Goal: Task Accomplishment & Management: Complete application form

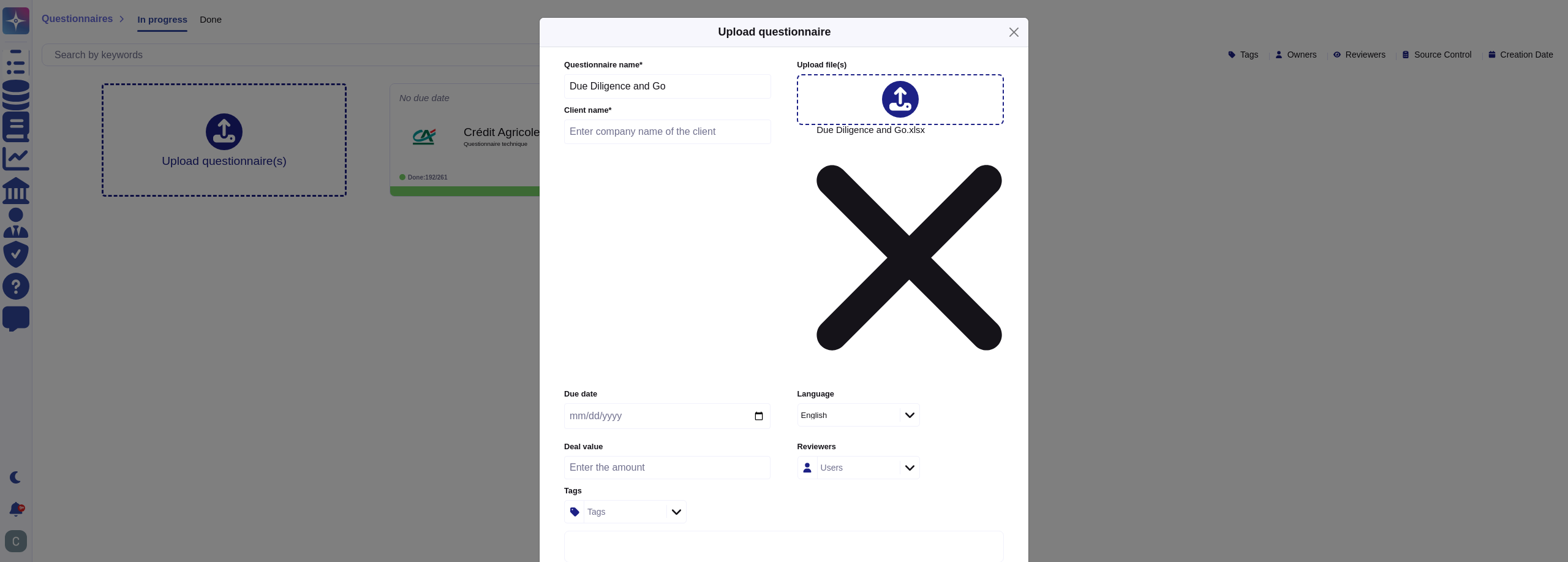
click at [629, 144] on input "text" at bounding box center [668, 132] width 207 height 24
type input "L&G"
click at [888, 404] on div "English" at bounding box center [847, 414] width 98 height 22
click at [870, 331] on div "French" at bounding box center [858, 330] width 99 height 11
drag, startPoint x: 833, startPoint y: 268, endPoint x: 834, endPoint y: 257, distance: 11.0
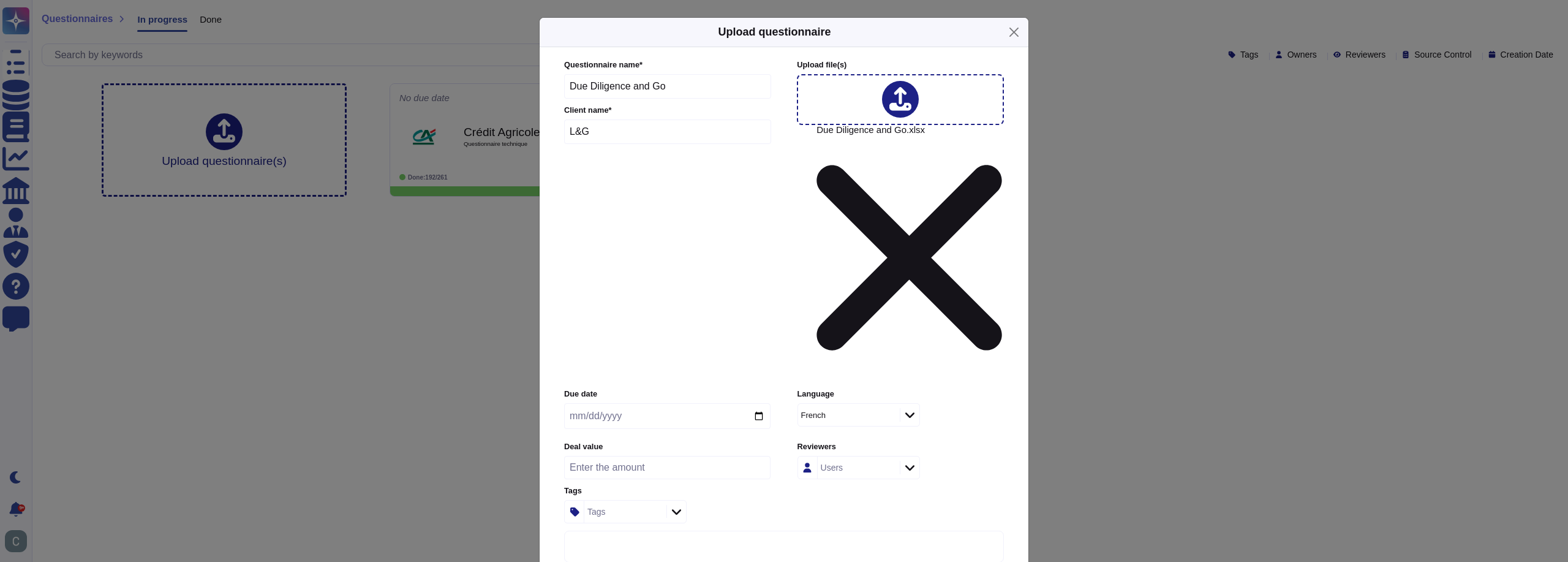
click at [833, 404] on div "French" at bounding box center [847, 414] width 98 height 22
click at [845, 307] on div "English" at bounding box center [859, 300] width 109 height 27
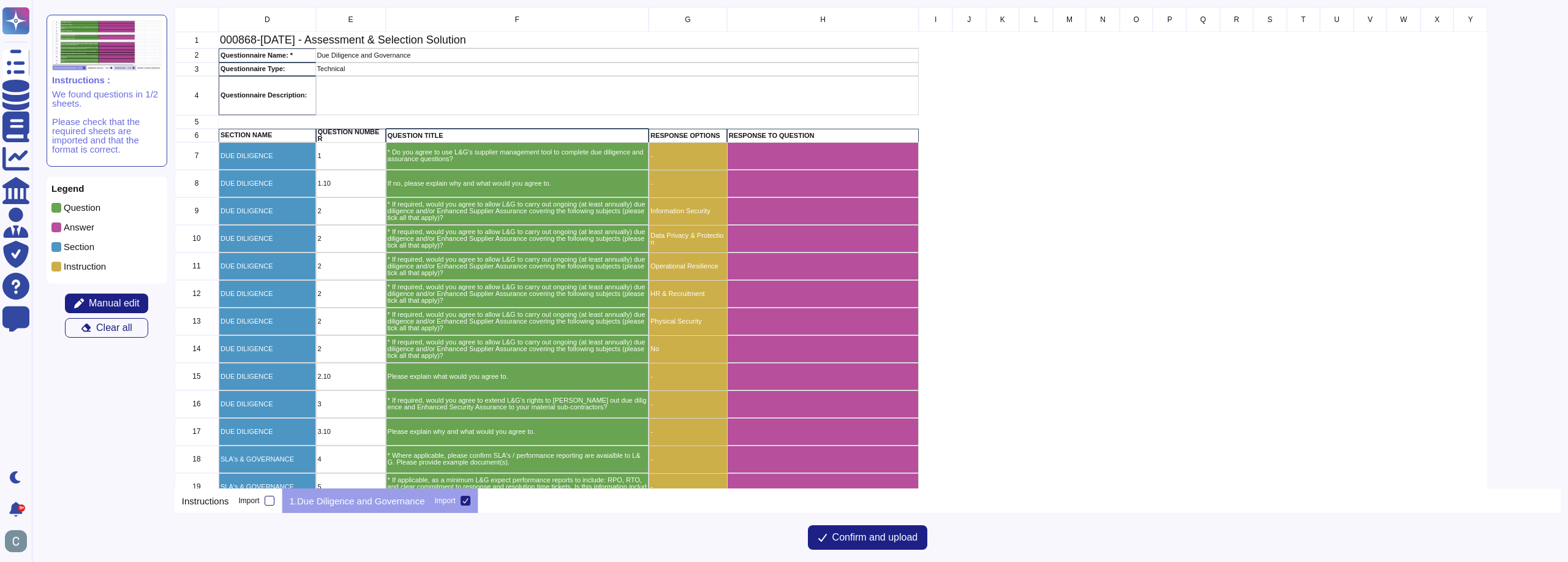
click at [916, 231] on icon "grid" at bounding box center [1053, 368] width 275 height 275
click at [949, 208] on div "grid" at bounding box center [935, 211] width 34 height 27
click at [907, 183] on div "grid" at bounding box center [823, 183] width 192 height 27
click at [880, 529] on button "Confirm and upload" at bounding box center [868, 537] width 120 height 24
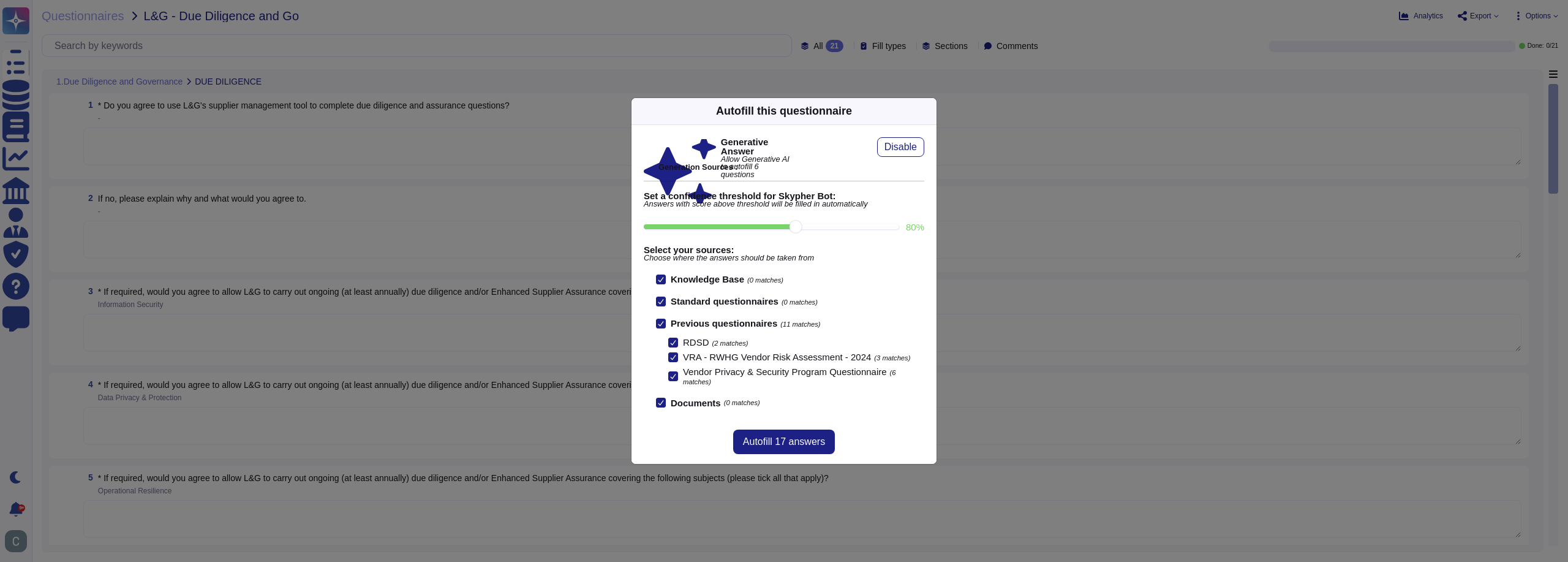
click at [825, 229] on input "80 %" at bounding box center [771, 227] width 255 height 5
click at [822, 224] on input "90 %" at bounding box center [771, 227] width 255 height 5
click at [811, 224] on input "80 %" at bounding box center [771, 227] width 255 height 5
click at [833, 227] on input "80 %" at bounding box center [771, 227] width 255 height 5
click at [810, 229] on input "80 %" at bounding box center [771, 227] width 255 height 5
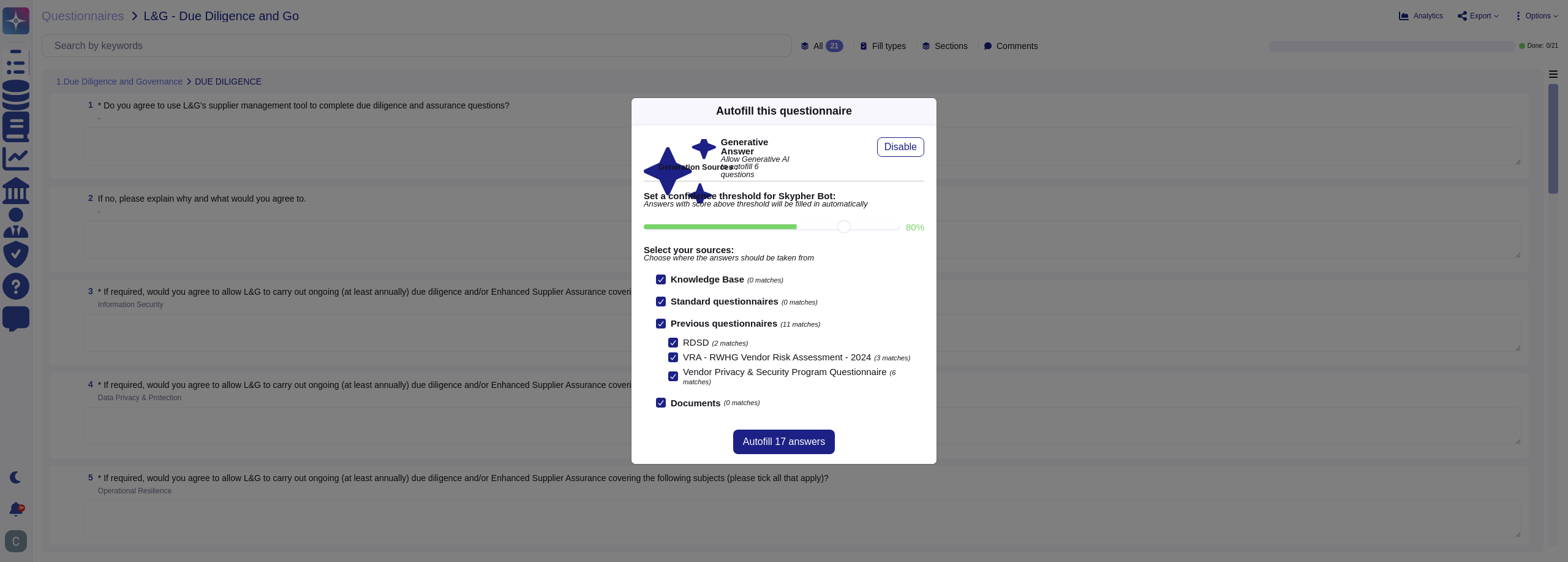
type input "80"
click at [807, 441] on span "Autofill 17 answers" at bounding box center [784, 441] width 82 height 10
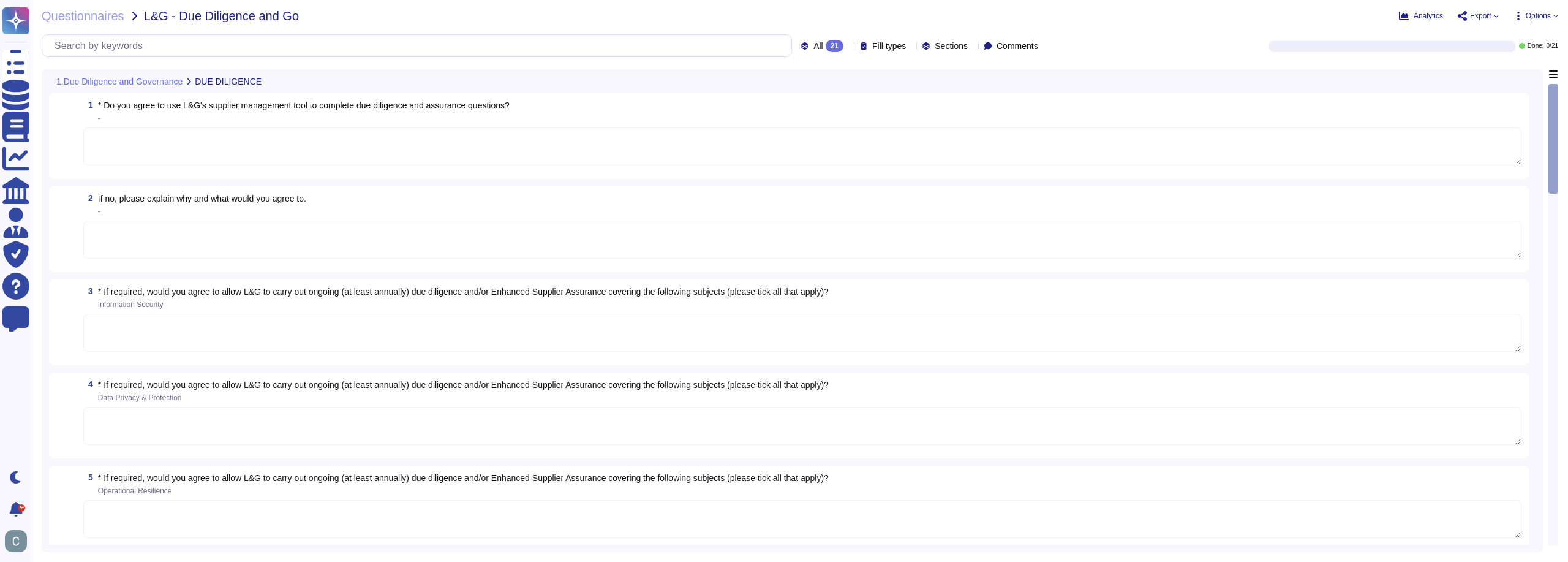
type textarea "Before entering into a contract, we check the supplier's background and reputat…"
type textarea "We do not yet have a formalised document/procedure.&nbsp;"
type textarea "When we select a new supplier, the legal and cybersecurity teams assess its pra…"
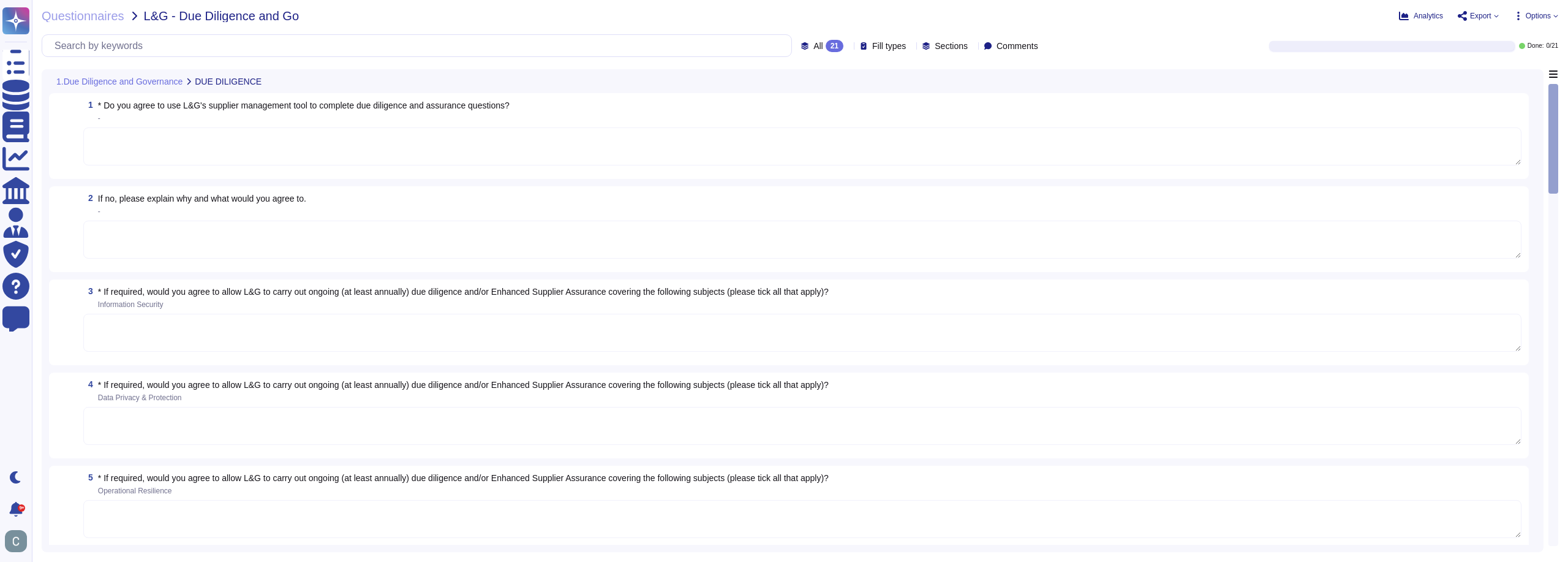
type textarea "When we select a new supplier, the legal and cybersecurity teams assess its pra…"
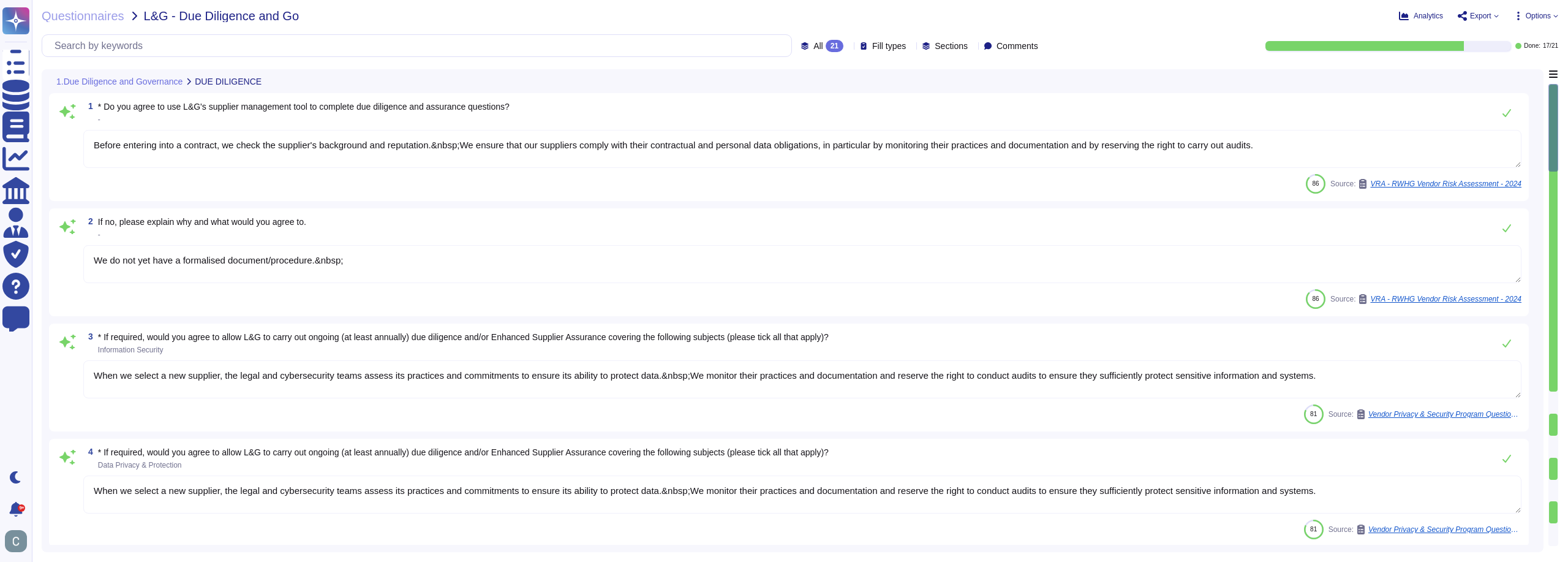
click at [813, 49] on span "All" at bounding box center [818, 45] width 10 height 8
click at [792, 72] on span "All" at bounding box center [791, 77] width 10 height 11
click at [270, 104] on span "* Do you agree to use L&G's supplier management tool to complete due diligence …" at bounding box center [304, 106] width 412 height 10
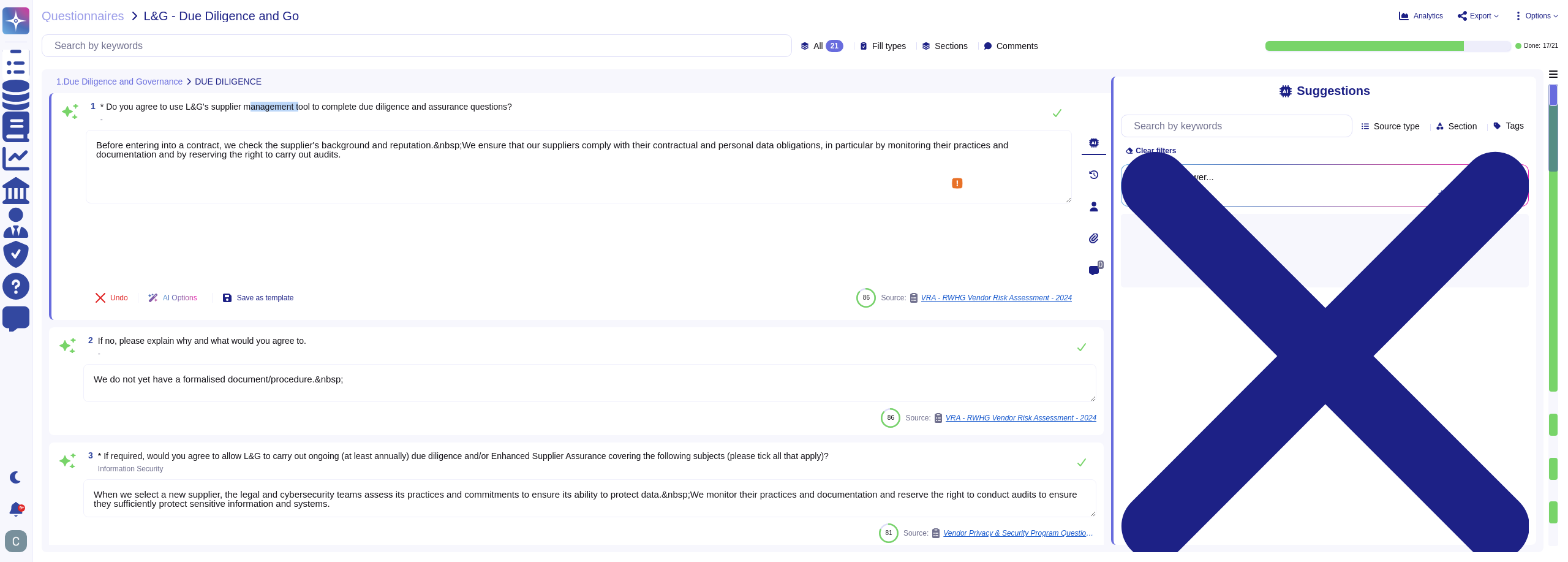
click at [270, 104] on span "* Do you agree to use L&G's supplier management tool to complete due diligence …" at bounding box center [306, 106] width 412 height 10
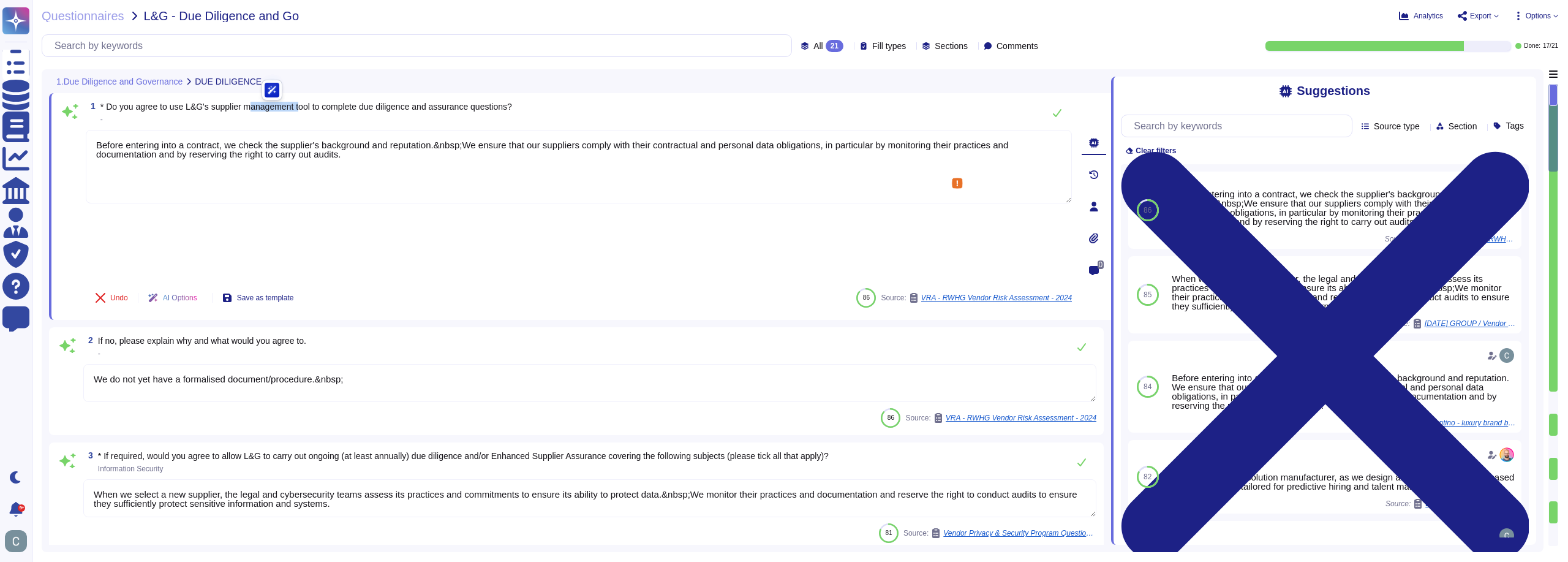
click at [270, 104] on span "* Do you agree to use L&G's supplier management tool to complete due diligence …" at bounding box center [306, 106] width 412 height 10
click at [262, 83] on div at bounding box center [262, 83] width 0 height 0
click at [315, 86] on div "1.Due Diligence and Governance DUE DILIGENCE" at bounding box center [494, 80] width 891 height 24
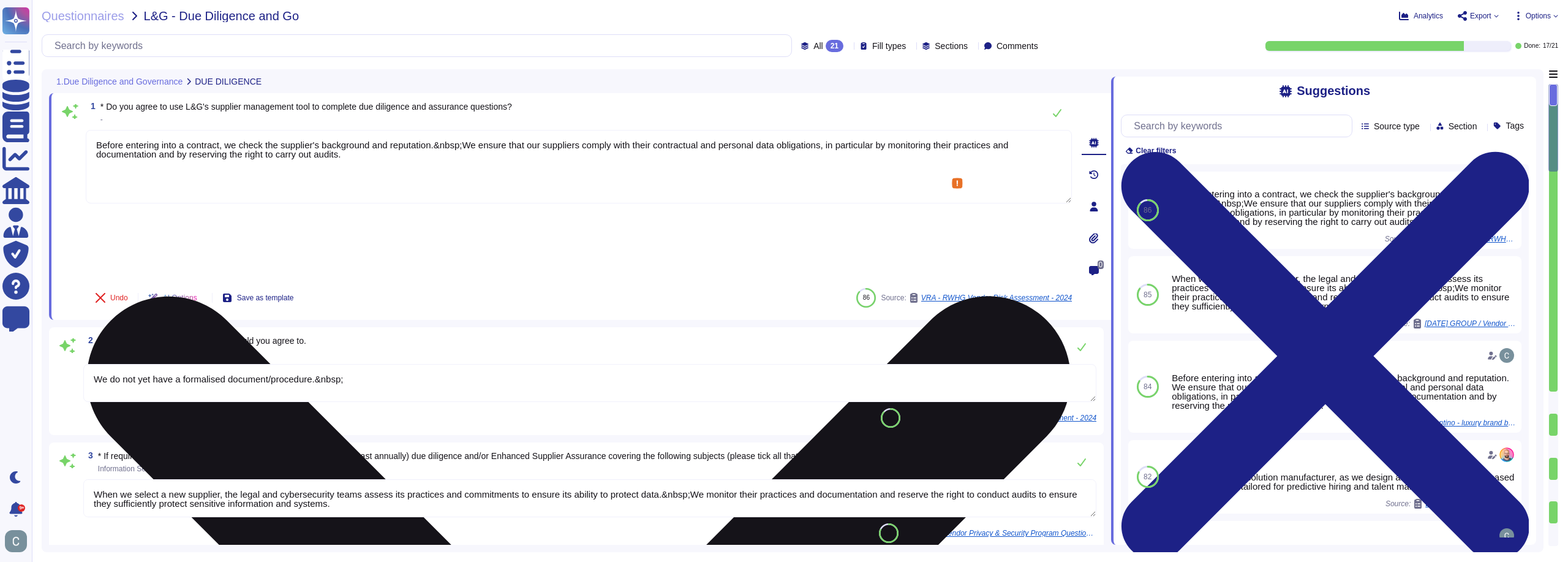
click at [593, 181] on textarea "Before entering into a contract, we check the supplier's background and reputat…" at bounding box center [578, 166] width 986 height 73
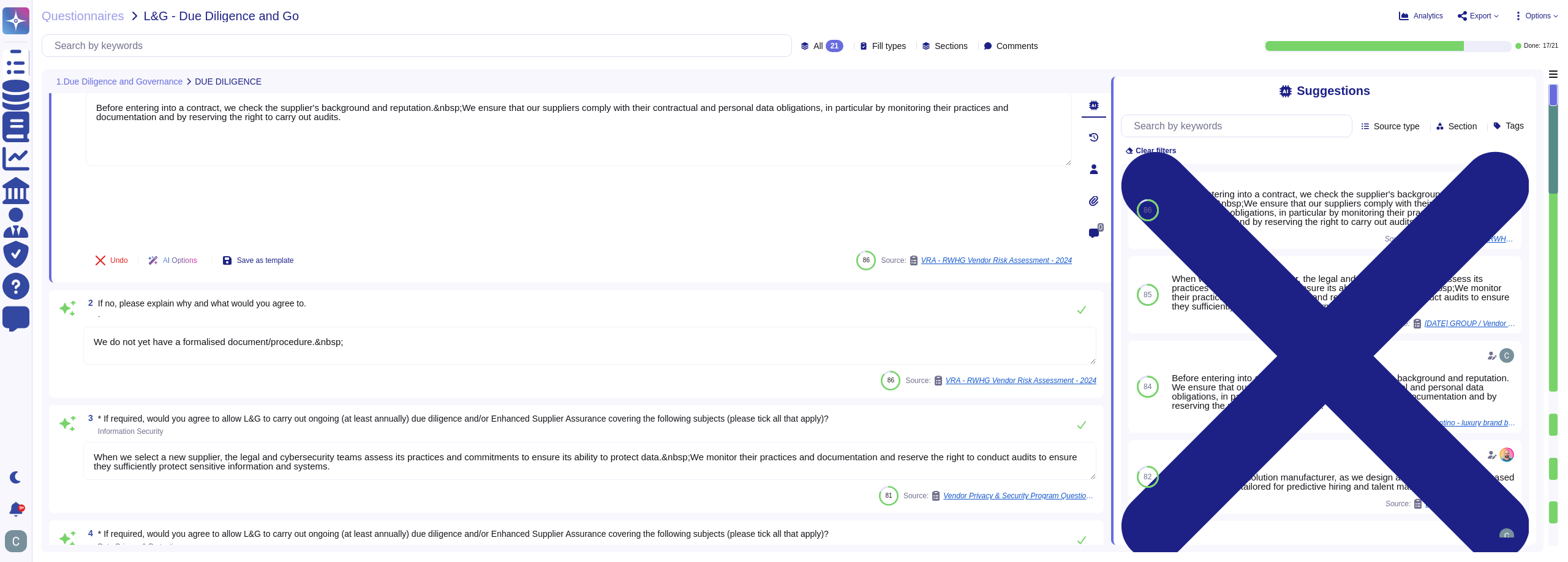
type textarea "When we select a new supplier, the legal and cybersecurity teams assess its pra…"
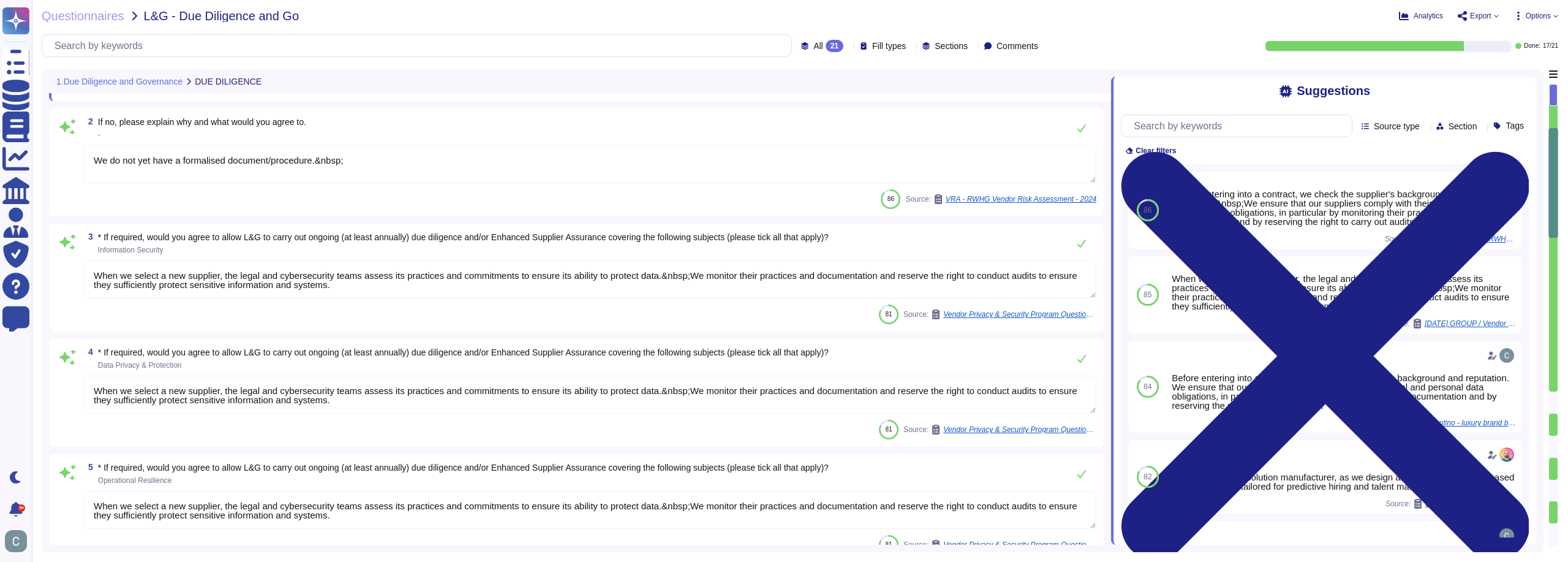
type textarea "We agree to maintain an annual availability rate of 99.90%, excluding scheduled…"
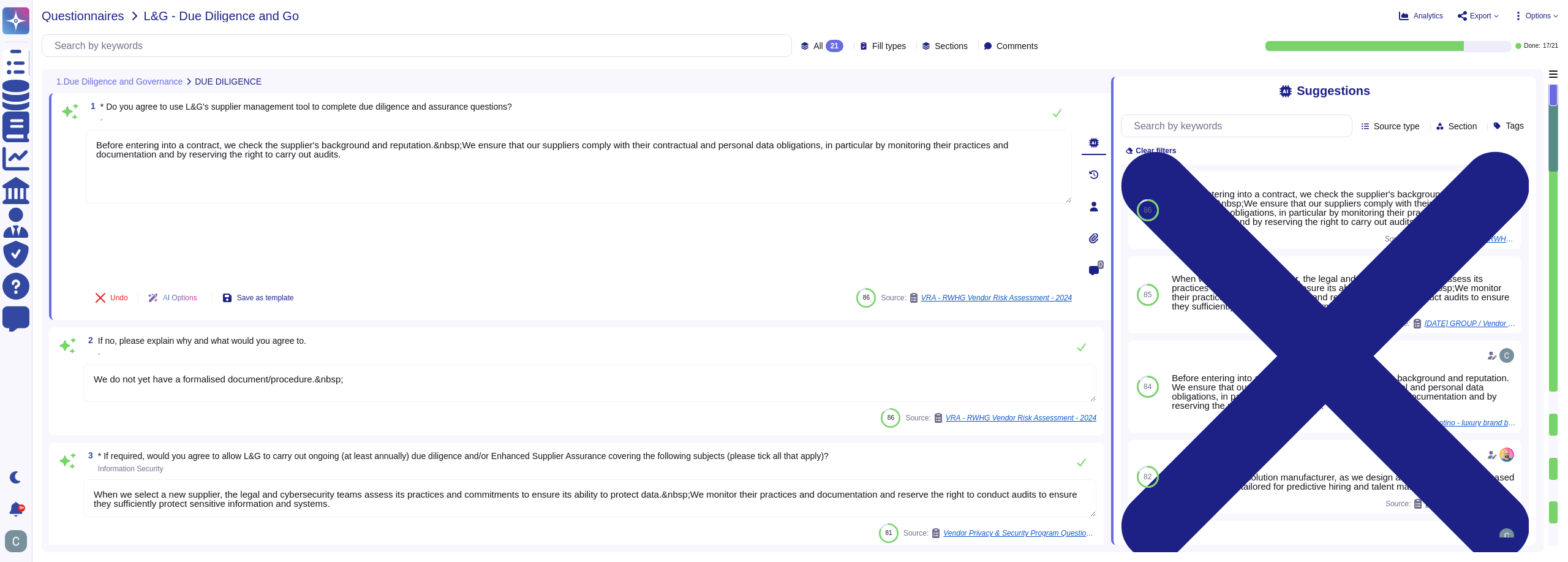
click at [107, 18] on span "Questionnaires" at bounding box center [83, 15] width 83 height 12
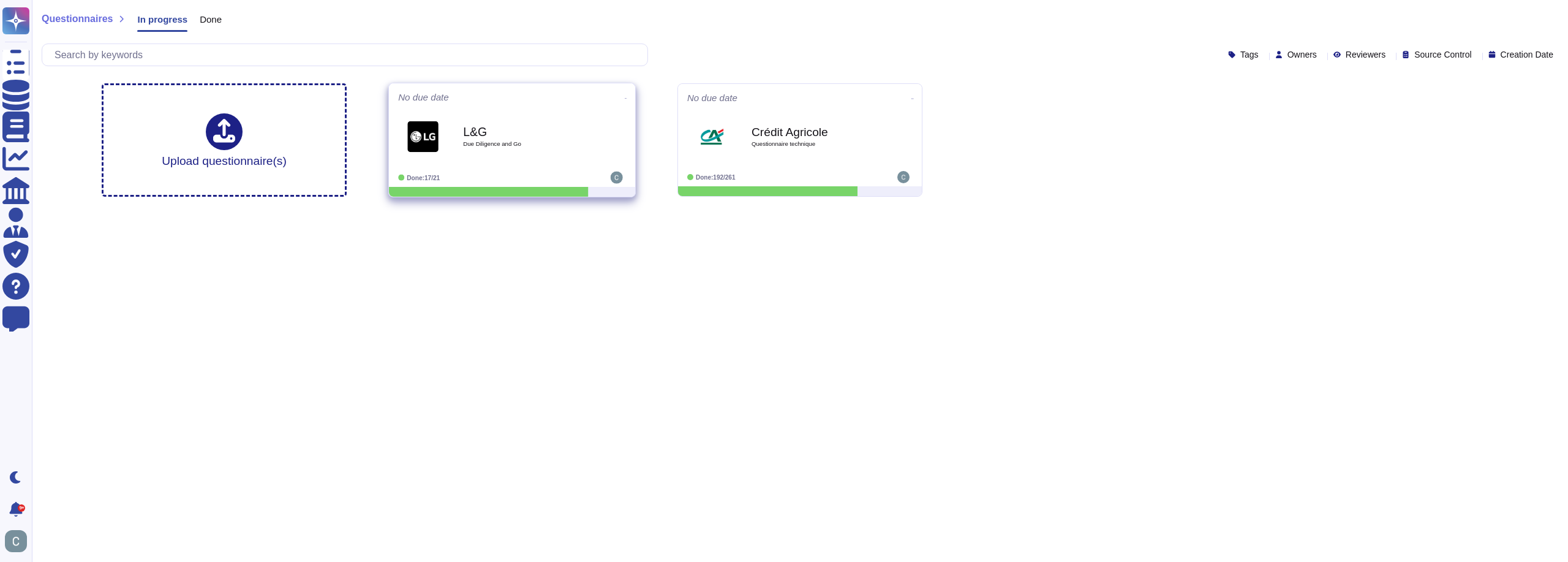
click at [624, 91] on span at bounding box center [626, 97] width 5 height 13
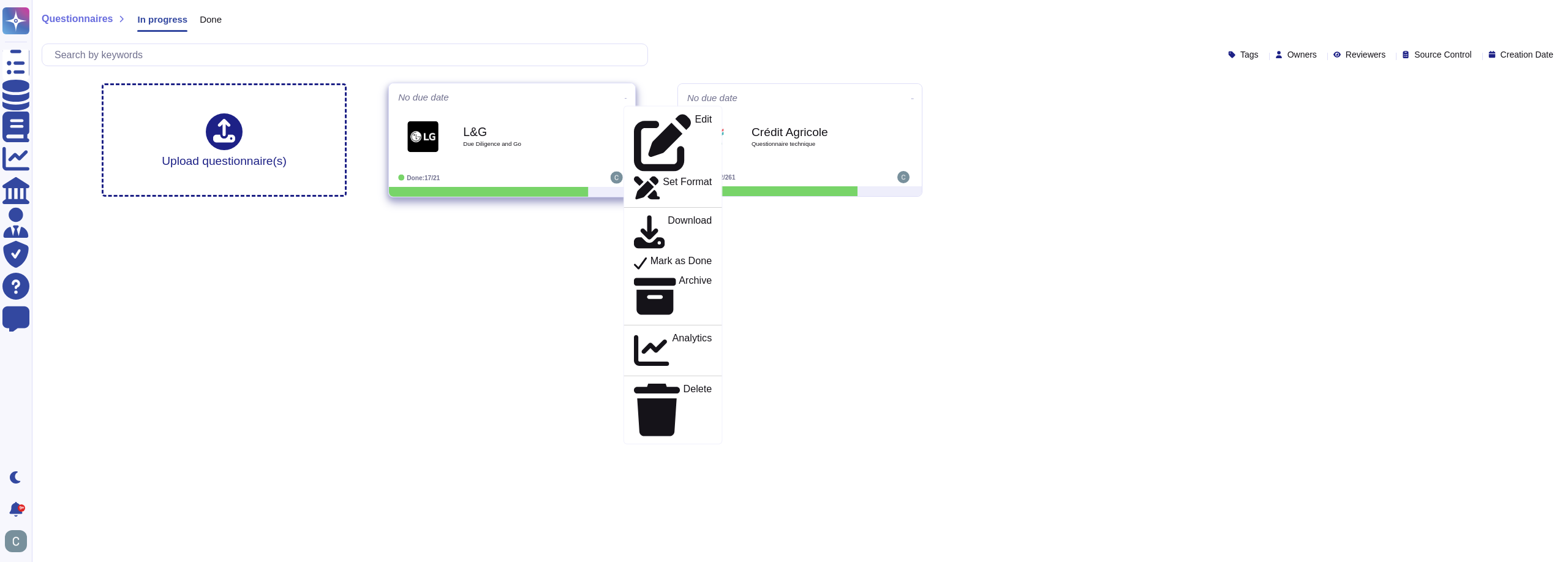
click at [539, 138] on b "L&G" at bounding box center [525, 132] width 124 height 11
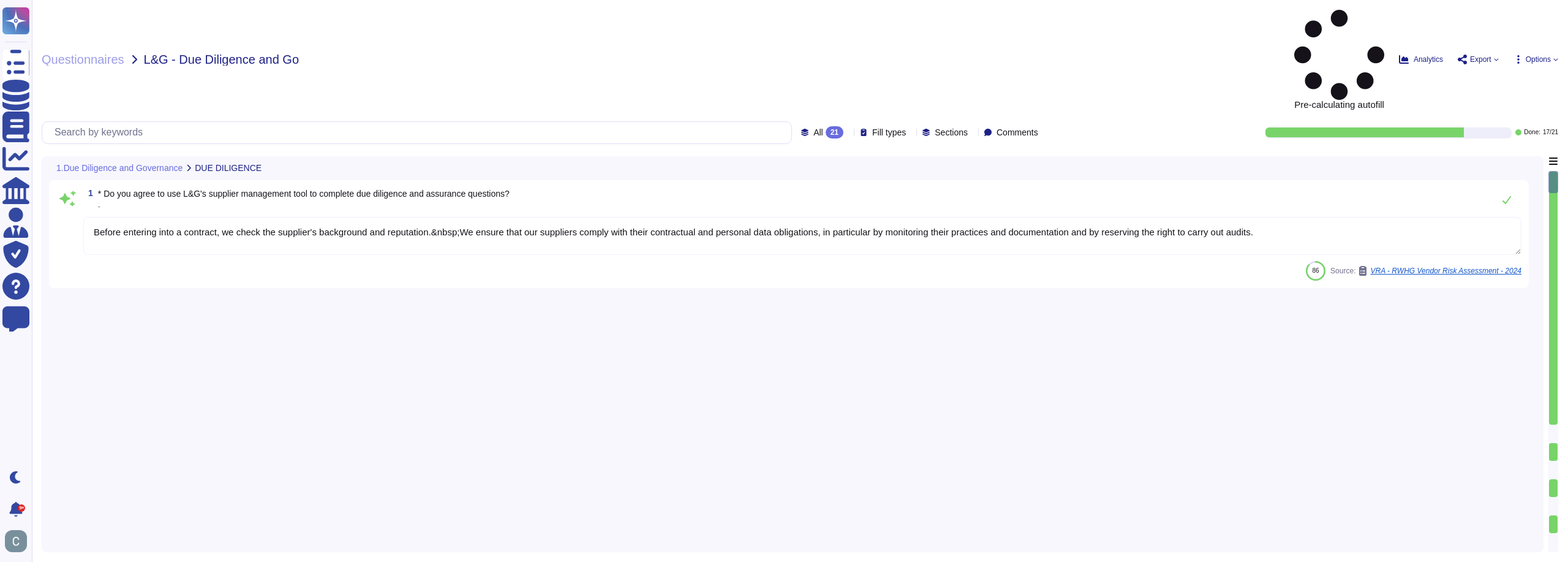
type textarea "Before entering into a contract, we check the supplier's background and reputat…"
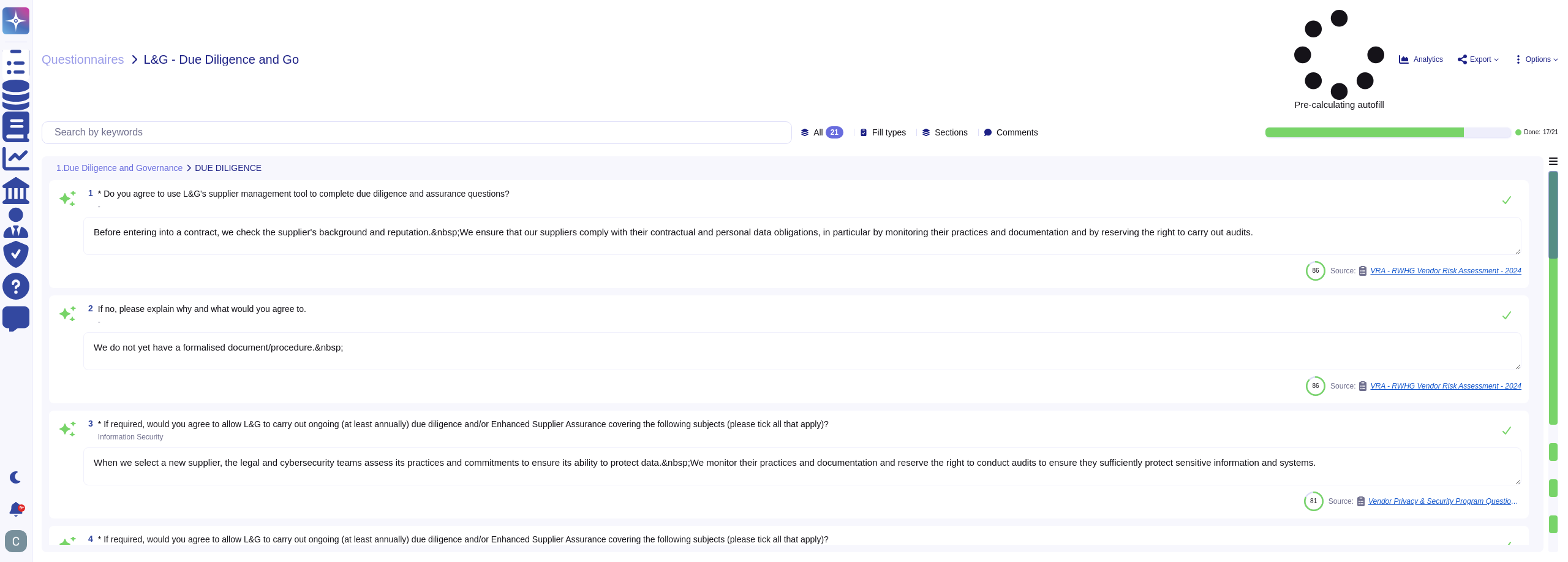
type textarea "We do not yet have a formalised document/procedure.&nbsp;"
type textarea "When we select a new supplier, the legal and cybersecurity teams assess its pra…"
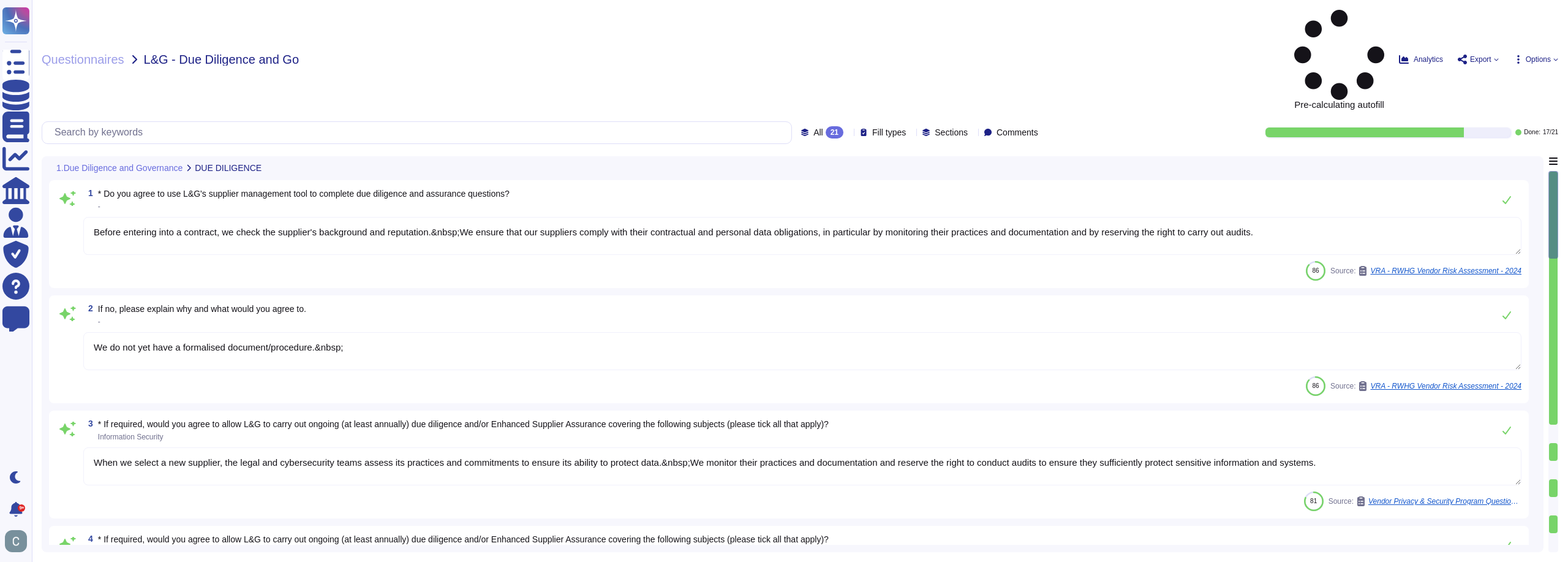
type textarea "When we select a new supplier, the legal and cybersecurity teams assess its pra…"
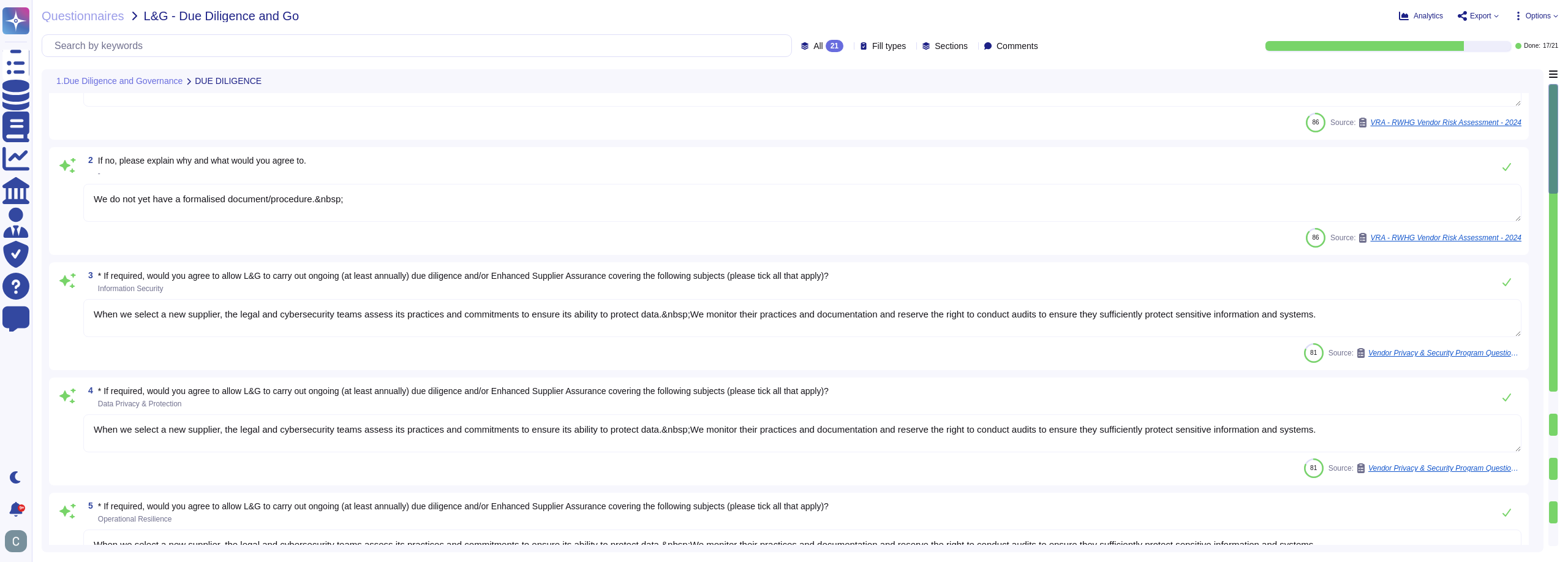
type textarea "When we select a new supplier, the legal and cybersecurity teams assess its pra…"
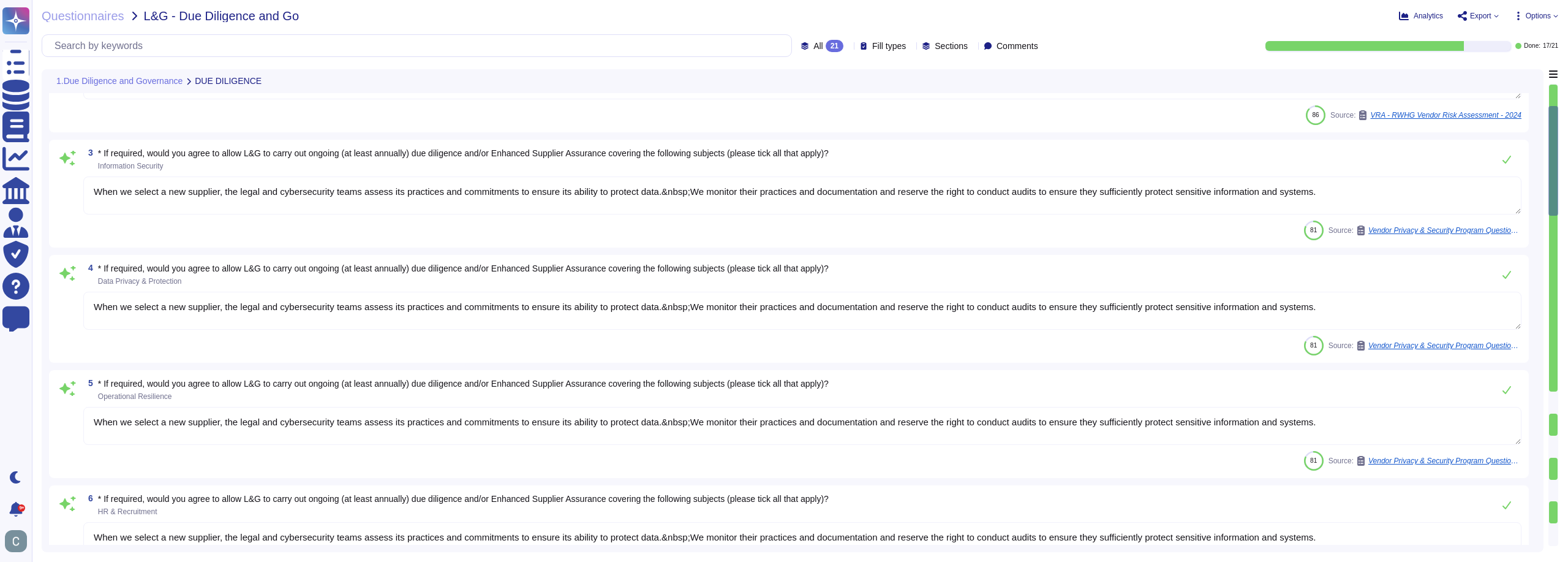
type textarea "We agree to maintain an annual availability rate of 99.90%, excluding scheduled…"
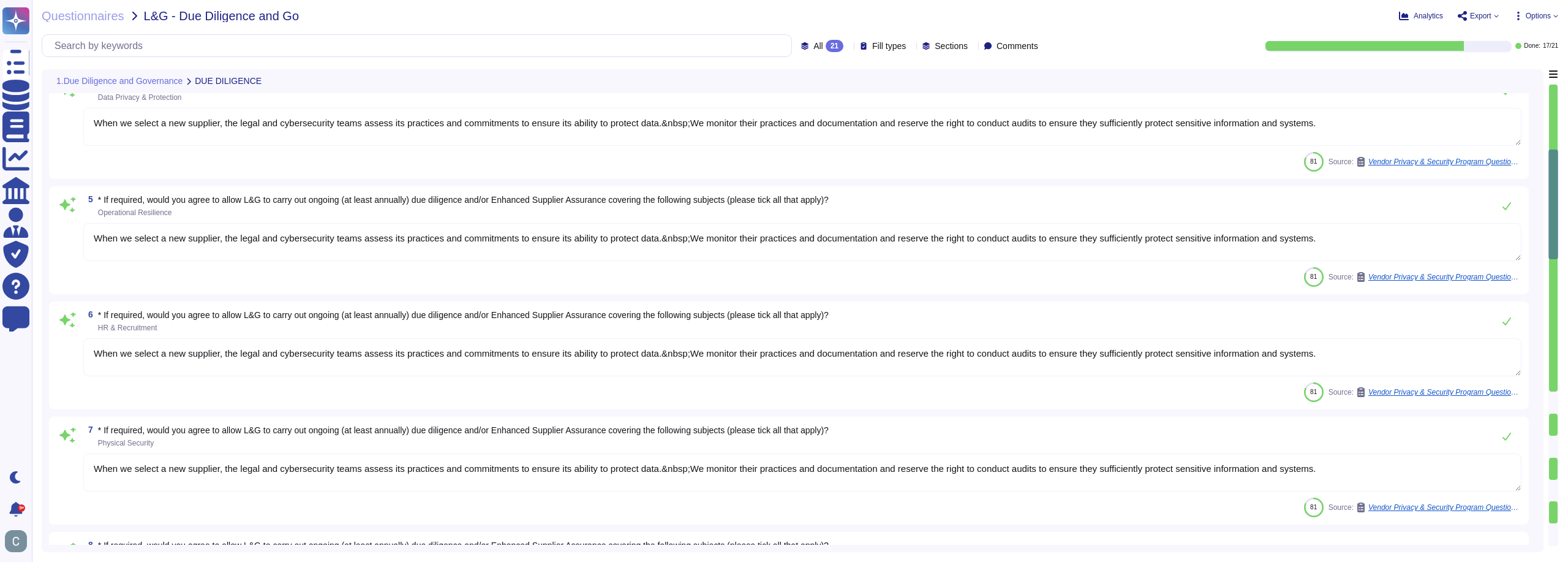
type textarea "Yes, we would agree to extend L&G's rights to carry out due diligence and Enhan…"
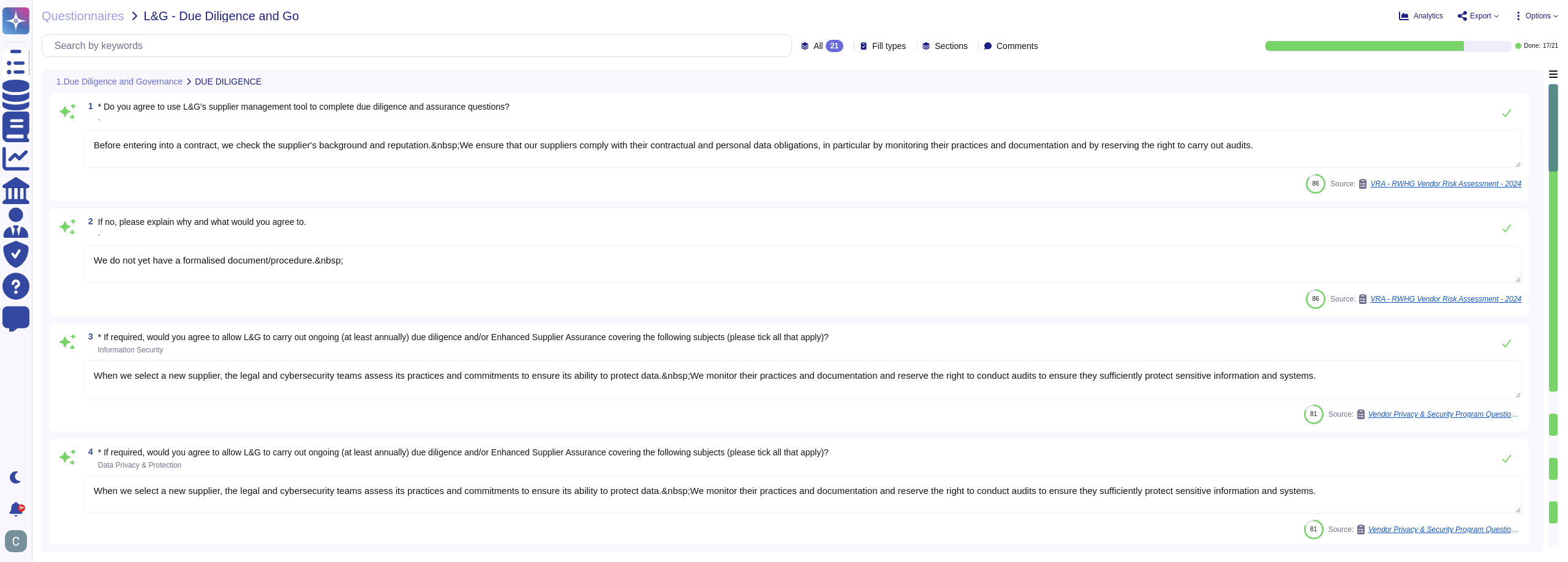
click at [123, 15] on div "Questionnaires L&G - Due Diligence and Go" at bounding box center [170, 15] width 257 height 12
click at [110, 15] on span "Questionnaires" at bounding box center [83, 15] width 83 height 12
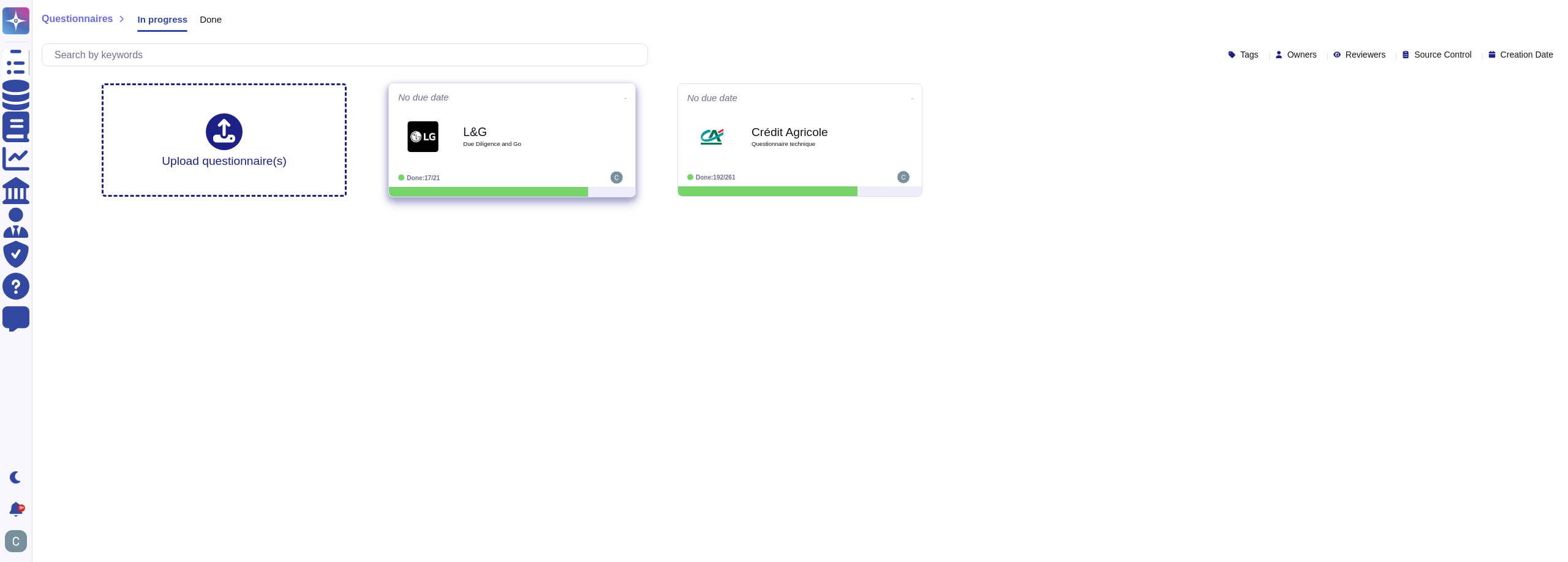
click at [625, 98] on icon at bounding box center [626, 98] width 3 height 3
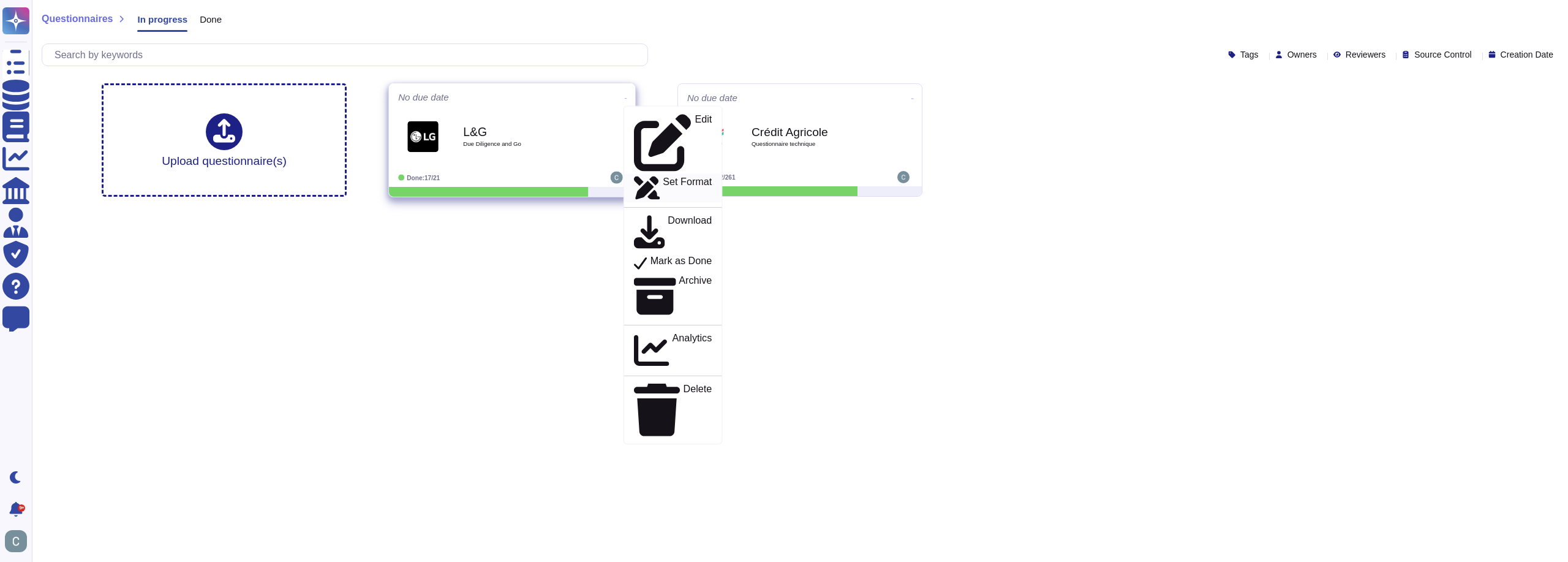
click at [663, 177] on p "Set Format" at bounding box center [687, 188] width 49 height 22
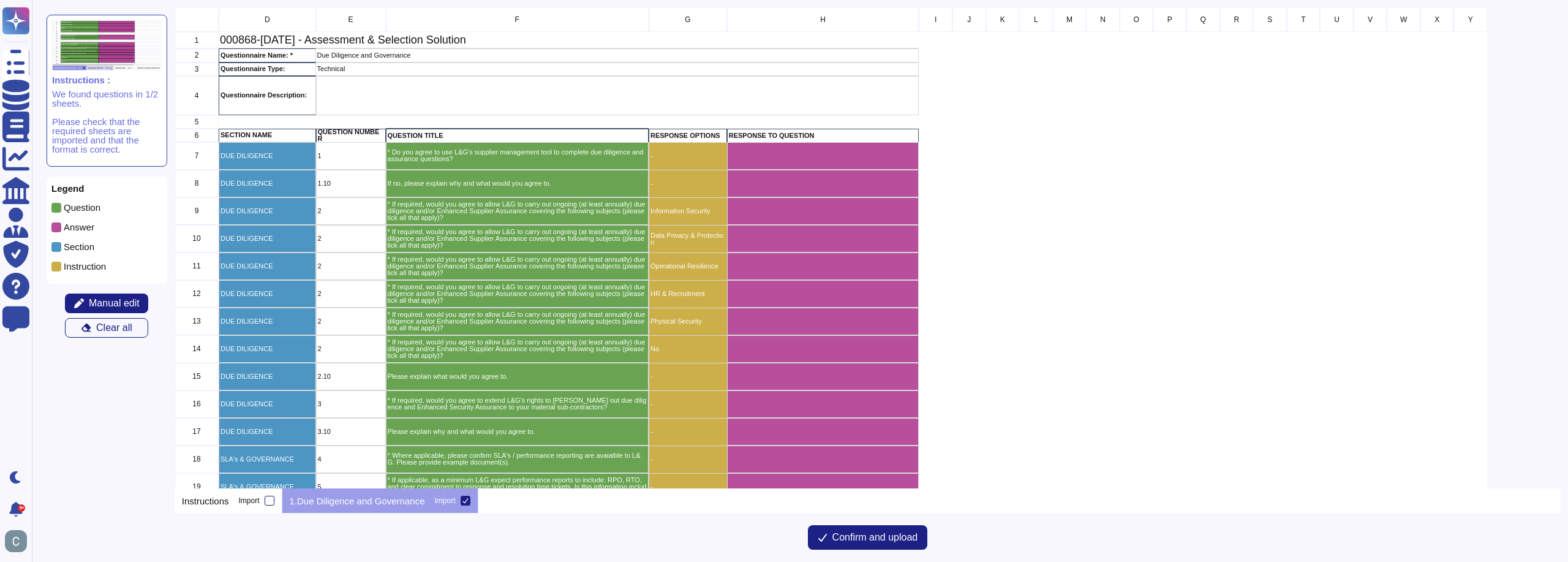
scroll to position [472, 1377]
click at [828, 160] on div "grid" at bounding box center [823, 156] width 192 height 27
click at [123, 301] on span "Manual edit" at bounding box center [114, 303] width 51 height 10
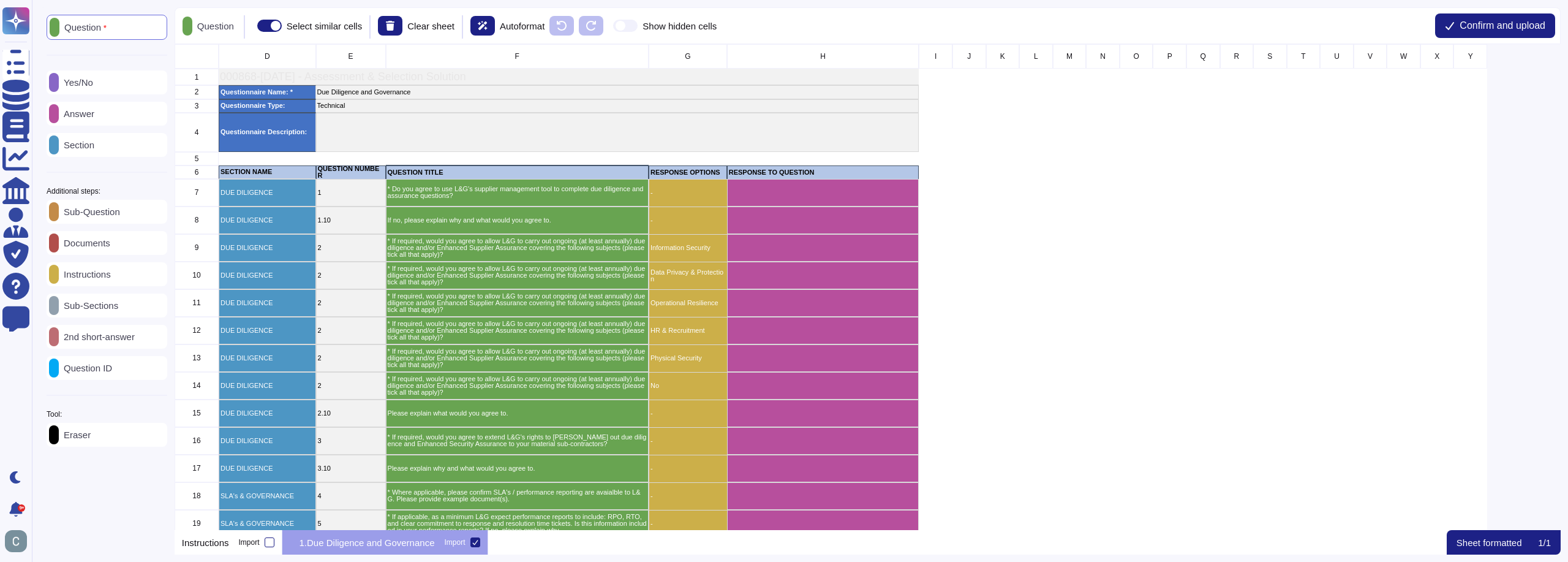
scroll to position [476, 1377]
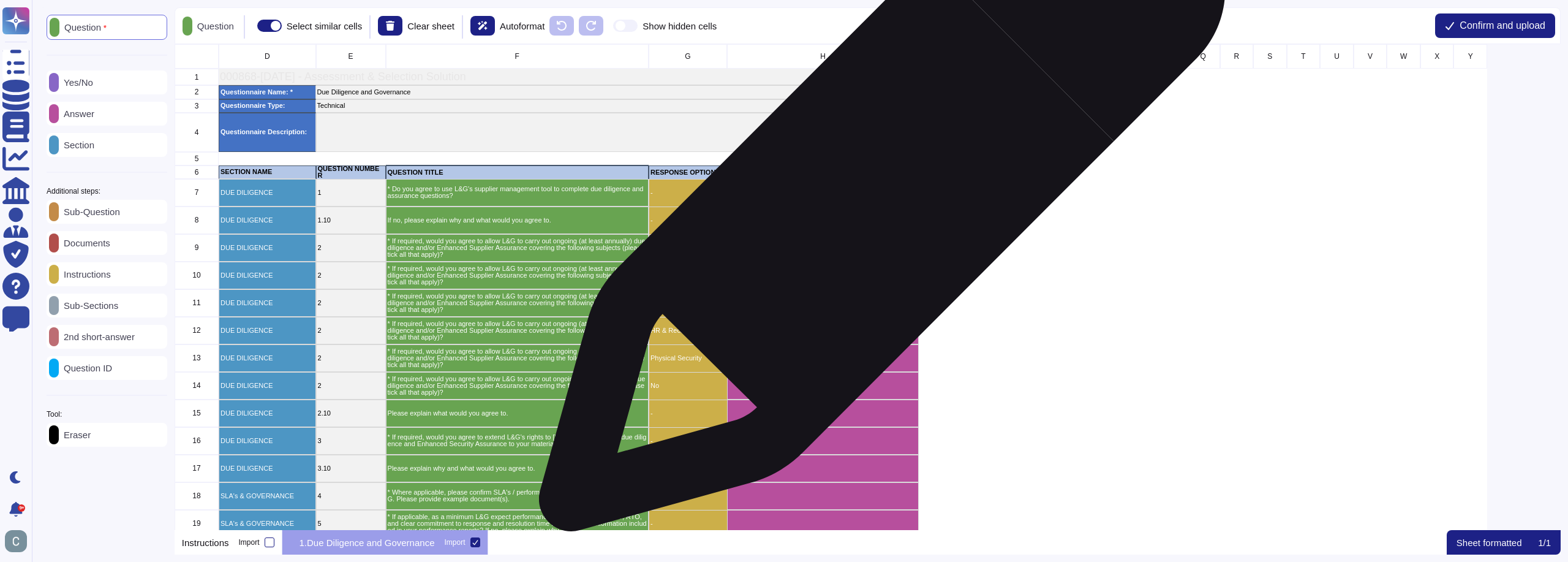
click at [877, 194] on div "grid" at bounding box center [823, 192] width 192 height 27
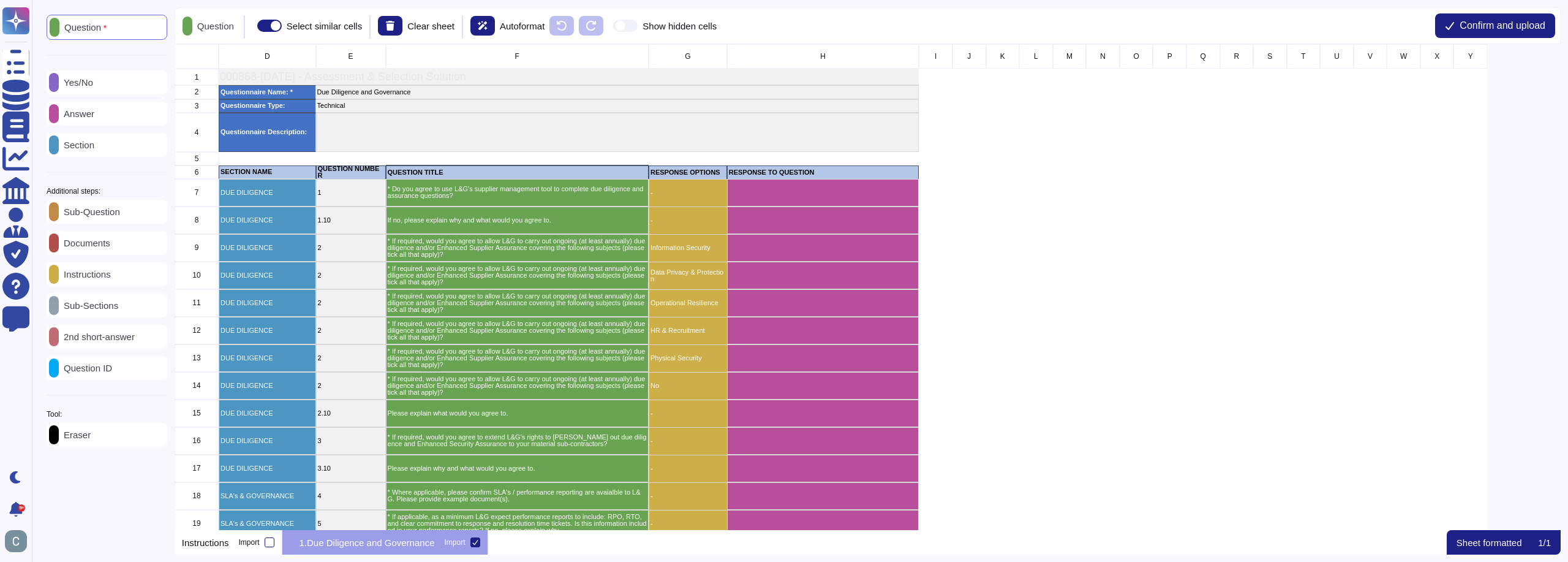
click at [94, 118] on p "Answer" at bounding box center [77, 114] width 36 height 9
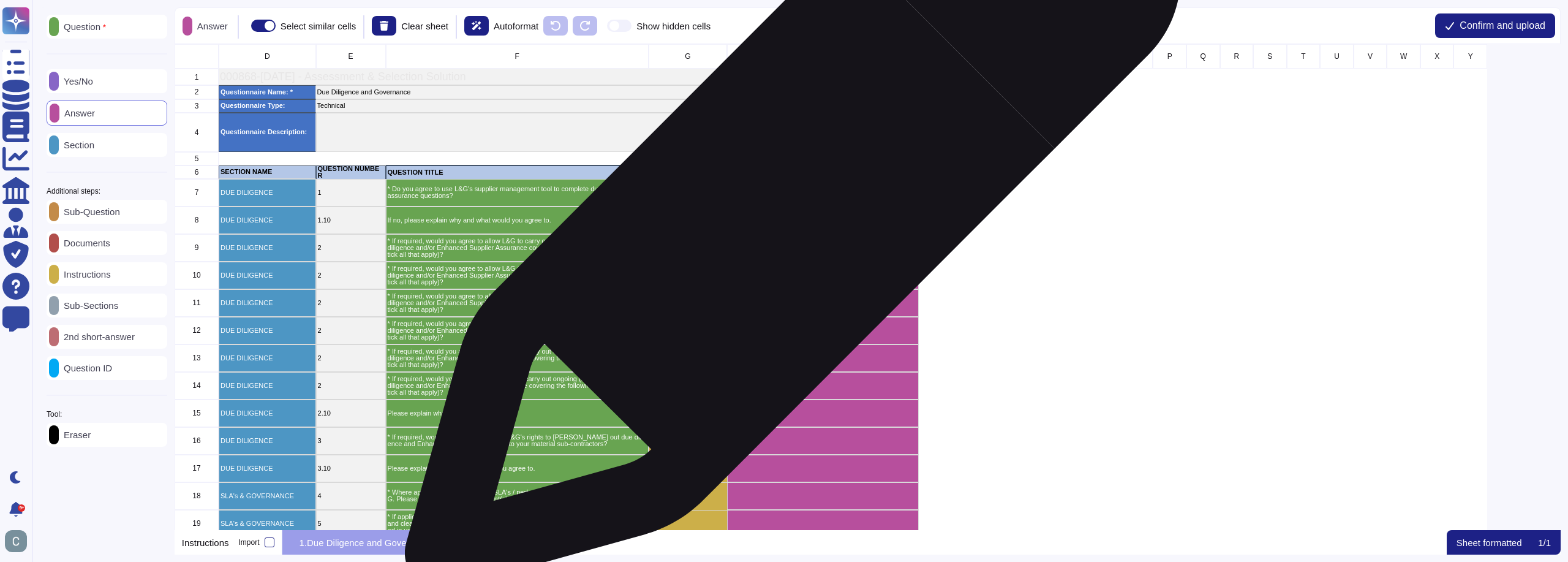
click at [790, 197] on div "grid" at bounding box center [823, 192] width 192 height 27
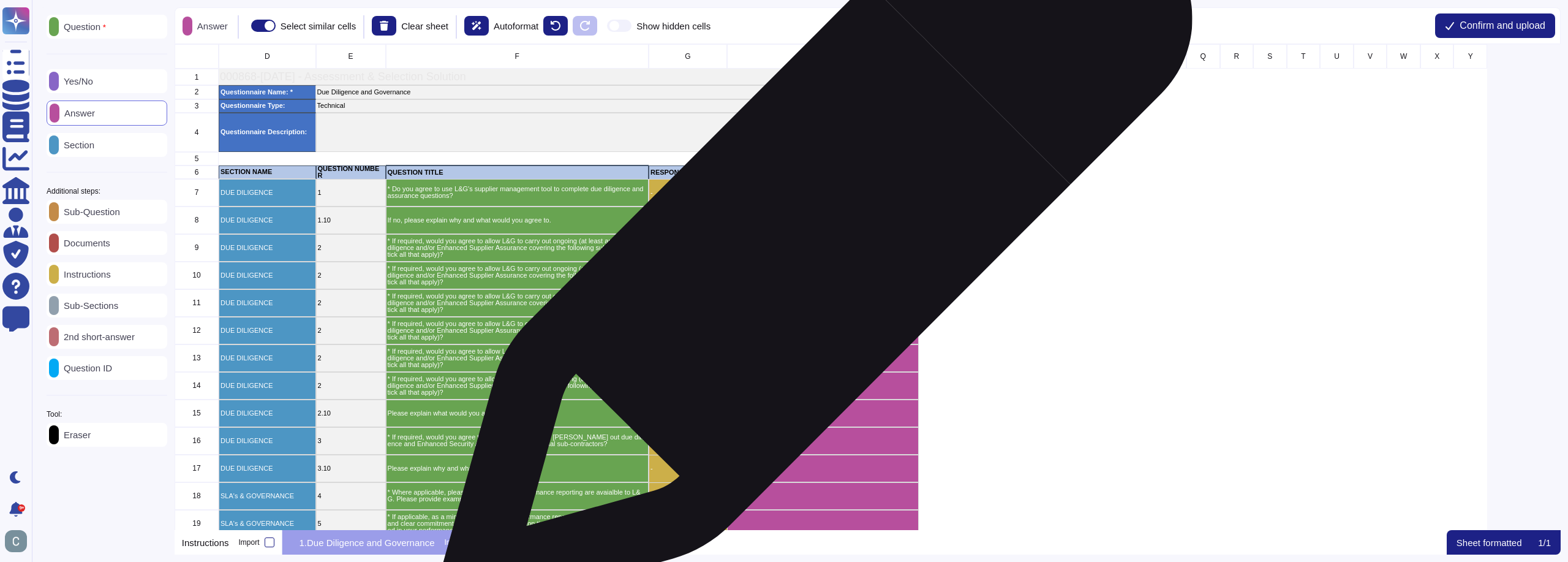
click at [811, 242] on div "grid" at bounding box center [823, 247] width 192 height 27
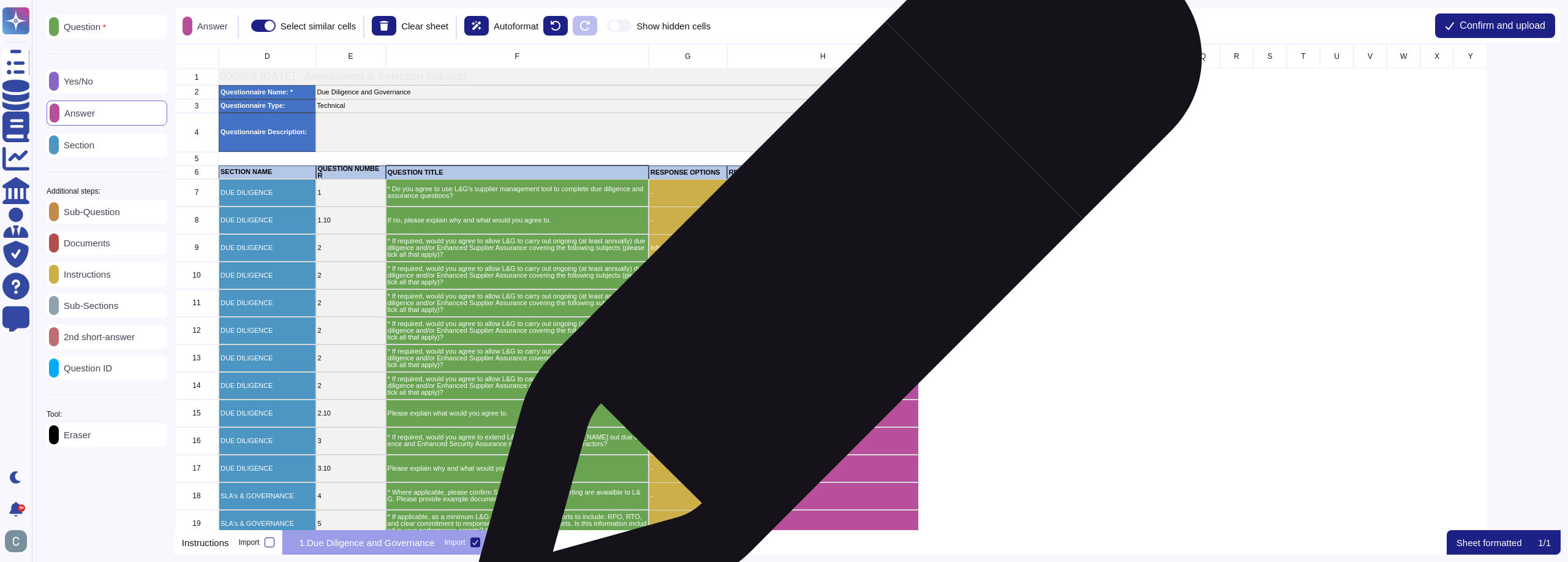
click at [828, 277] on div "grid" at bounding box center [823, 275] width 192 height 27
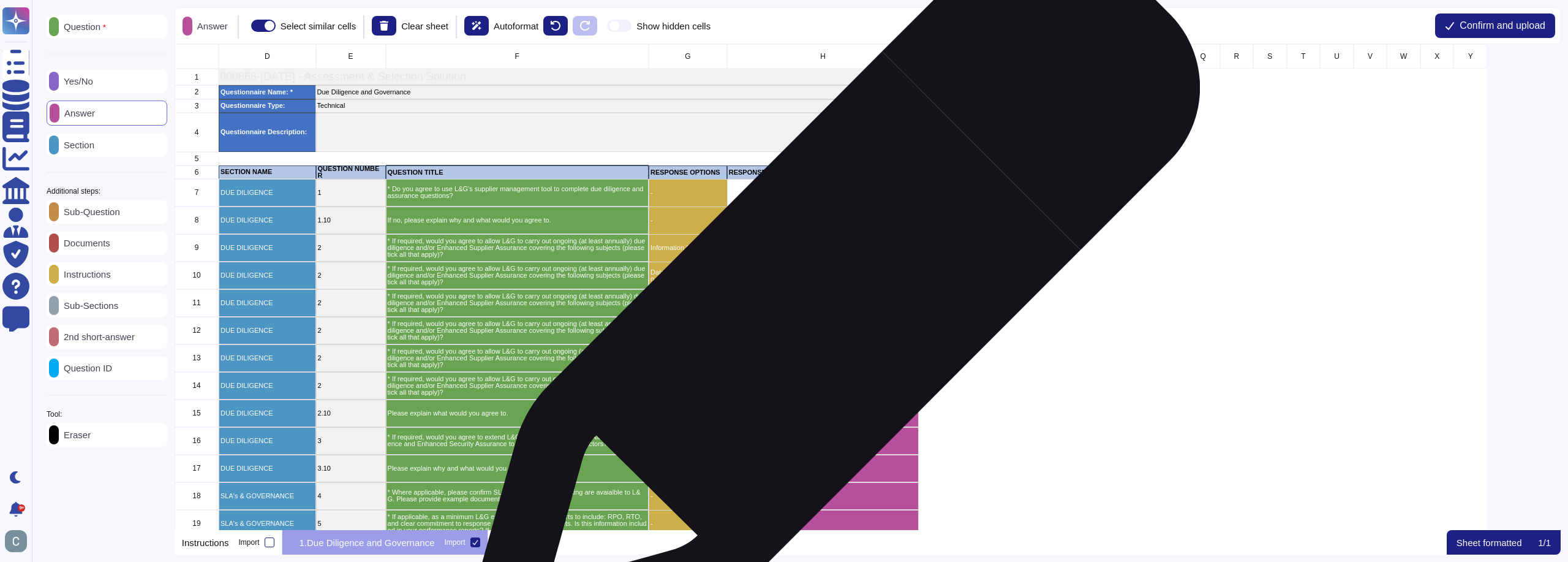
click at [827, 308] on div "grid" at bounding box center [823, 303] width 192 height 27
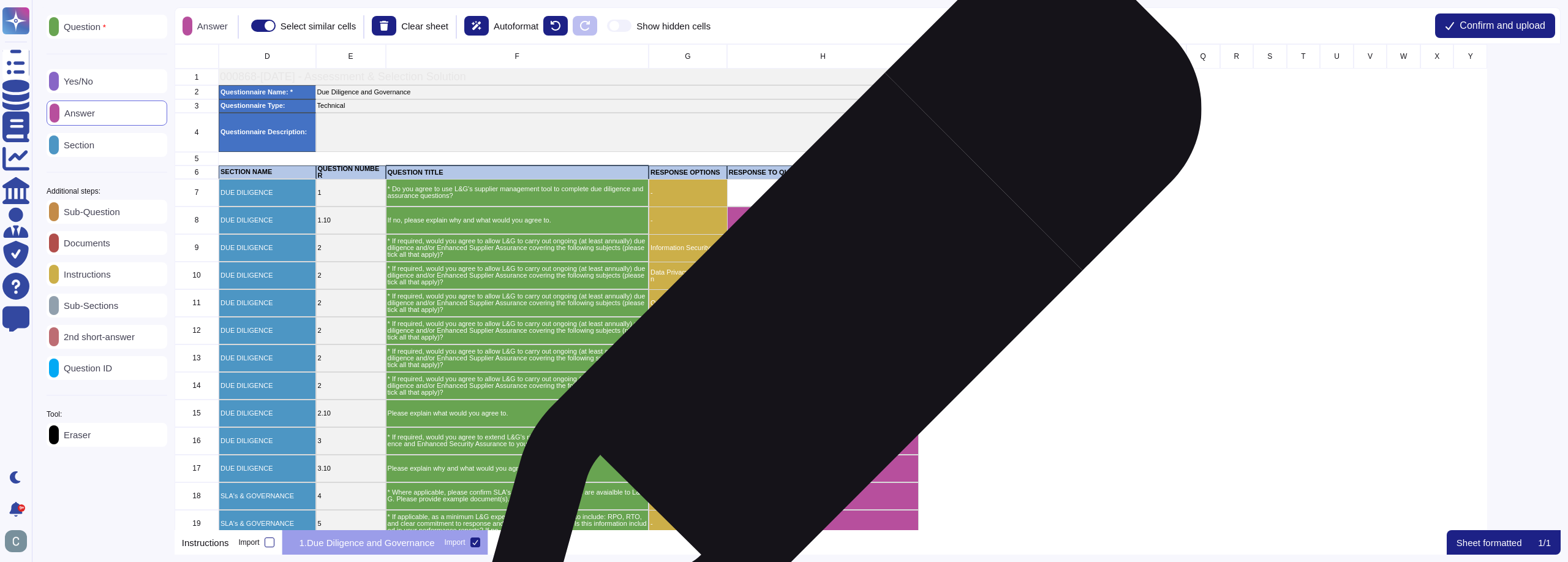
click at [830, 327] on div "grid" at bounding box center [823, 330] width 192 height 27
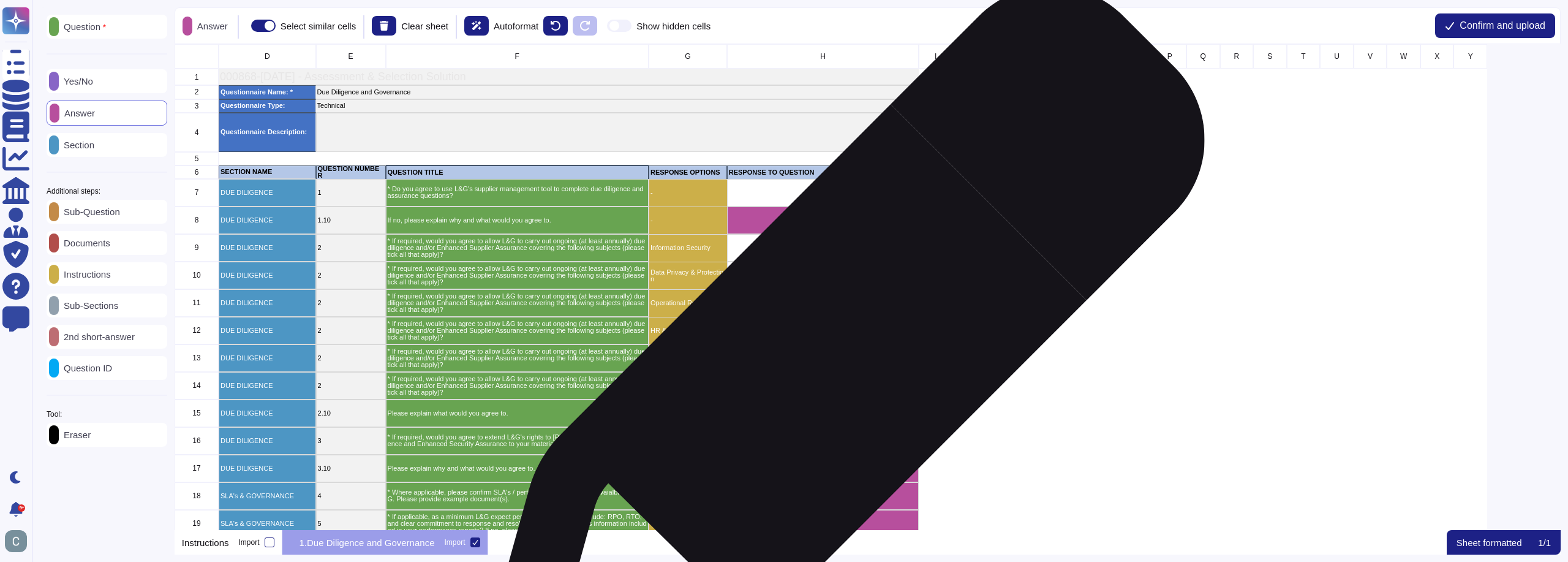
click at [836, 356] on div "grid" at bounding box center [823, 358] width 192 height 27
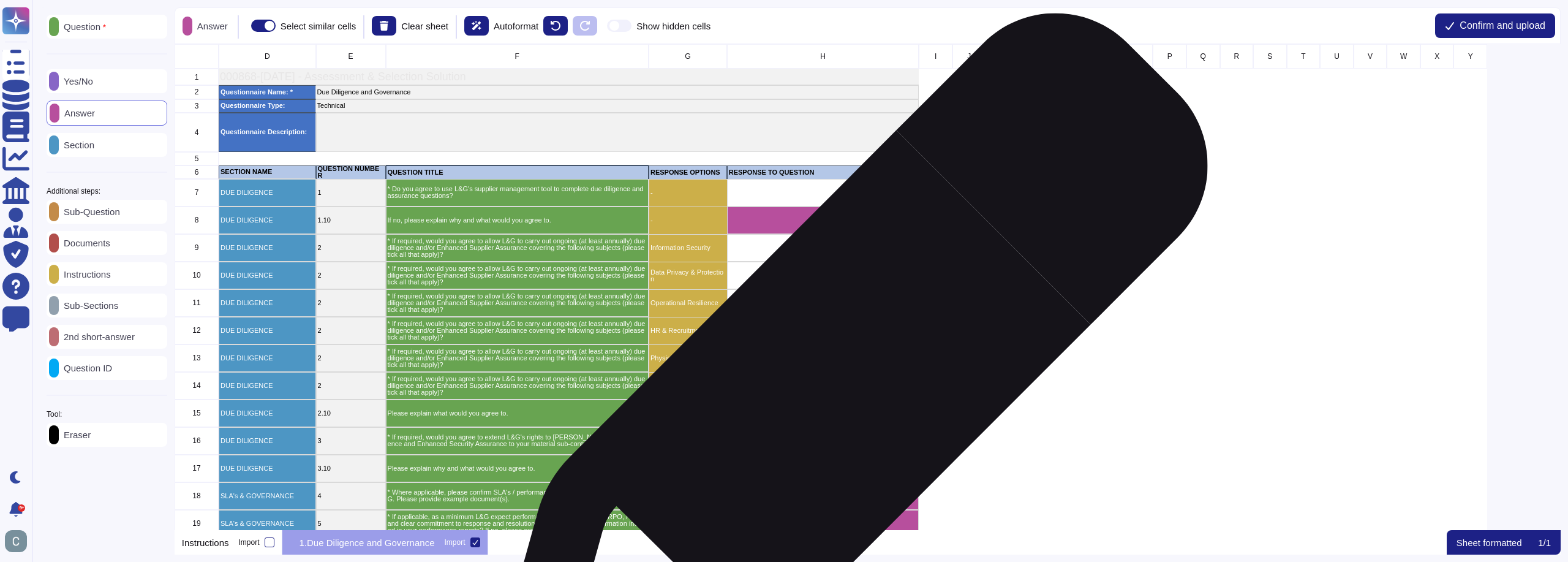
click at [843, 383] on div "grid" at bounding box center [823, 385] width 192 height 27
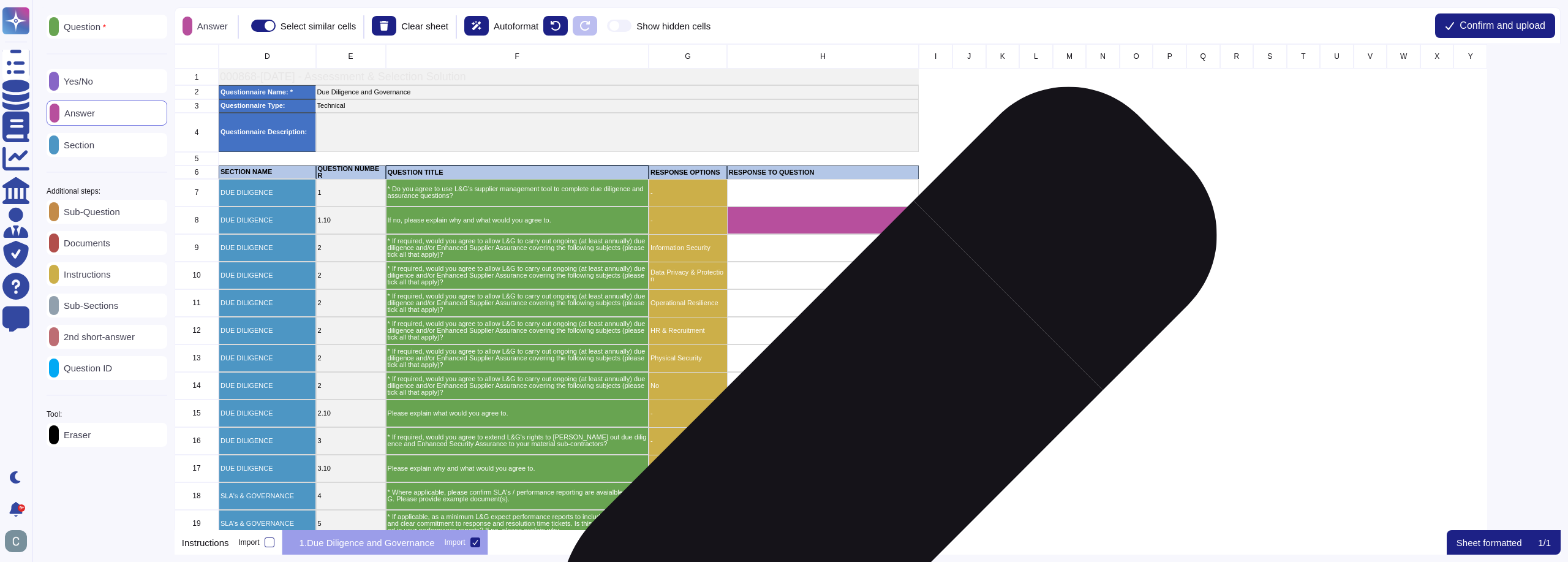
click at [861, 444] on div "grid" at bounding box center [823, 441] width 192 height 27
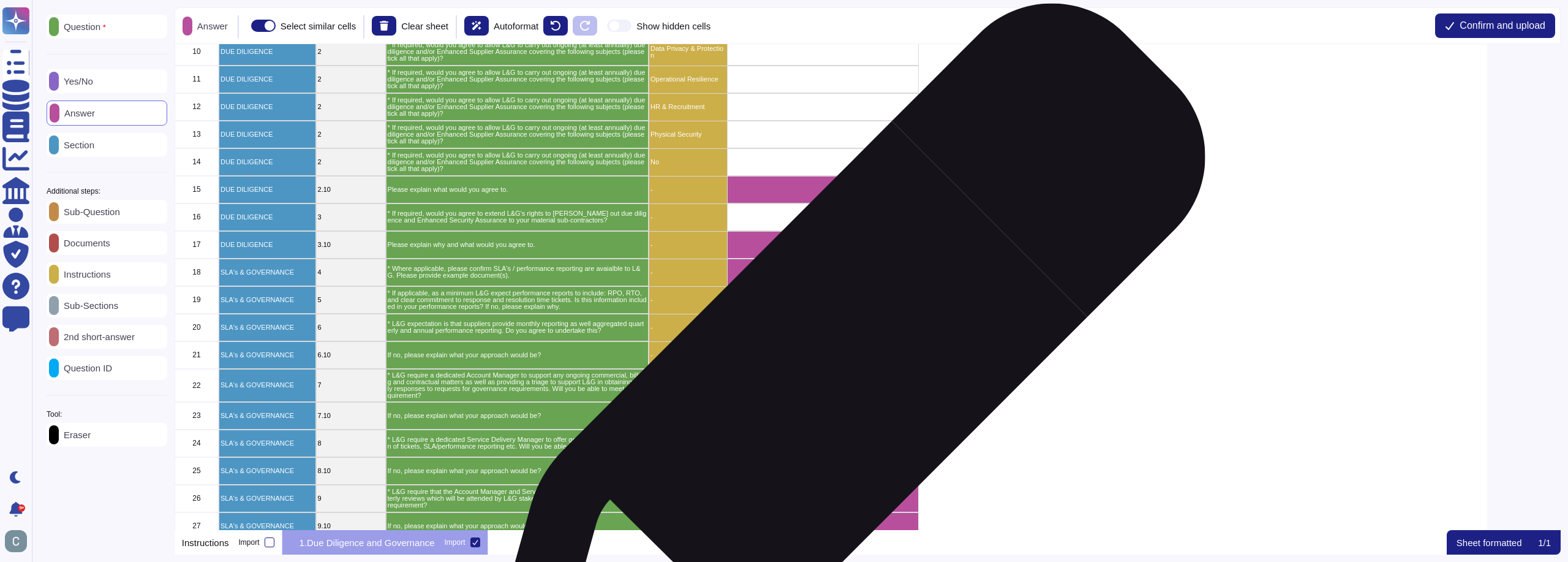
scroll to position [245, 0]
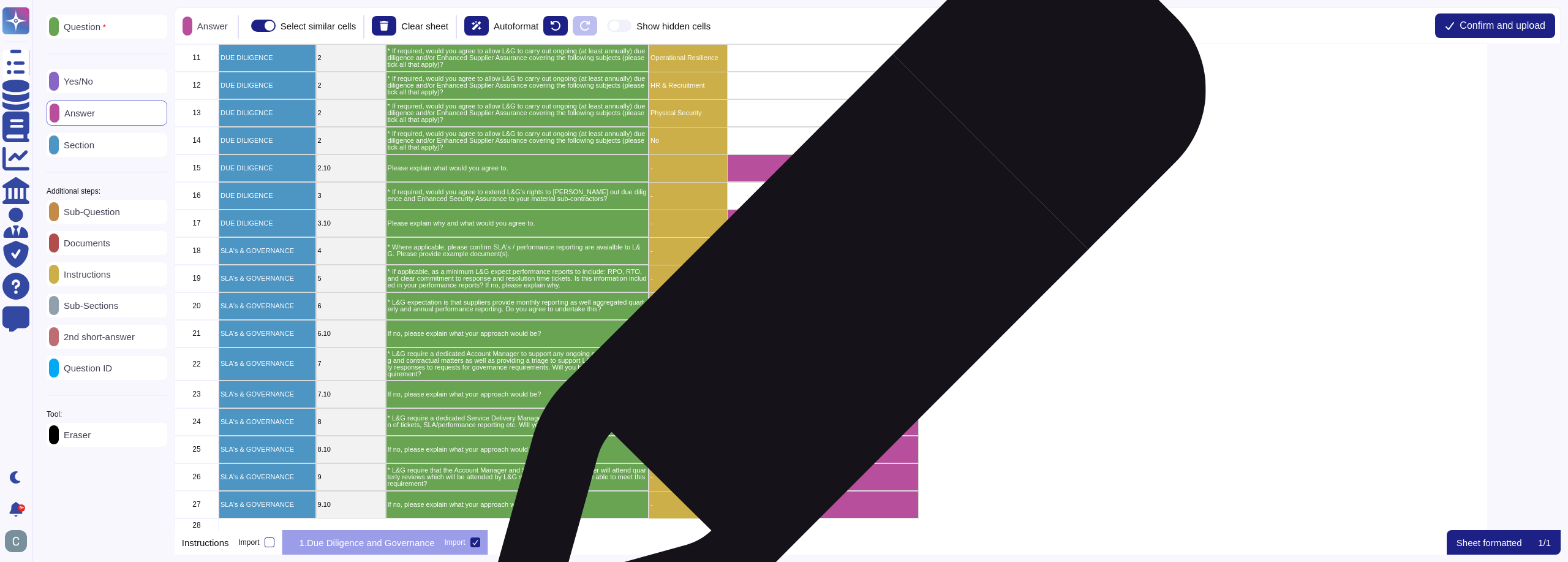
click at [838, 305] on div "grid" at bounding box center [823, 306] width 192 height 27
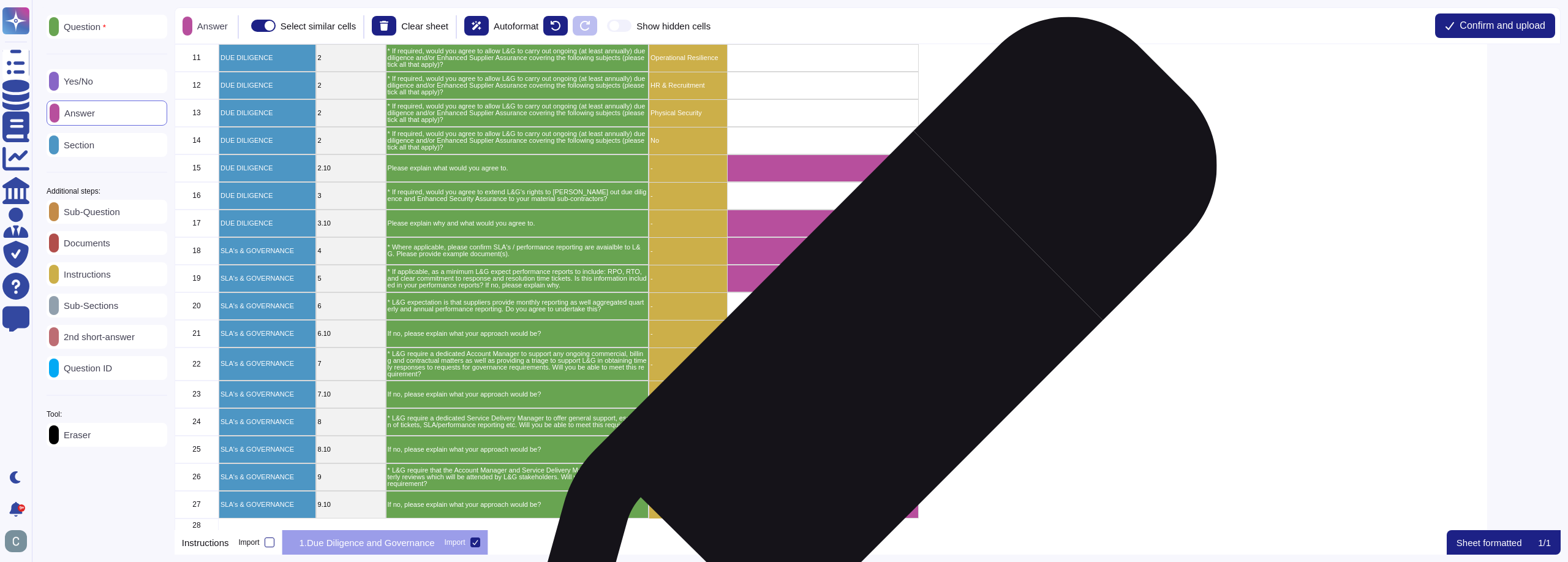
click at [861, 374] on div "grid" at bounding box center [823, 364] width 192 height 33
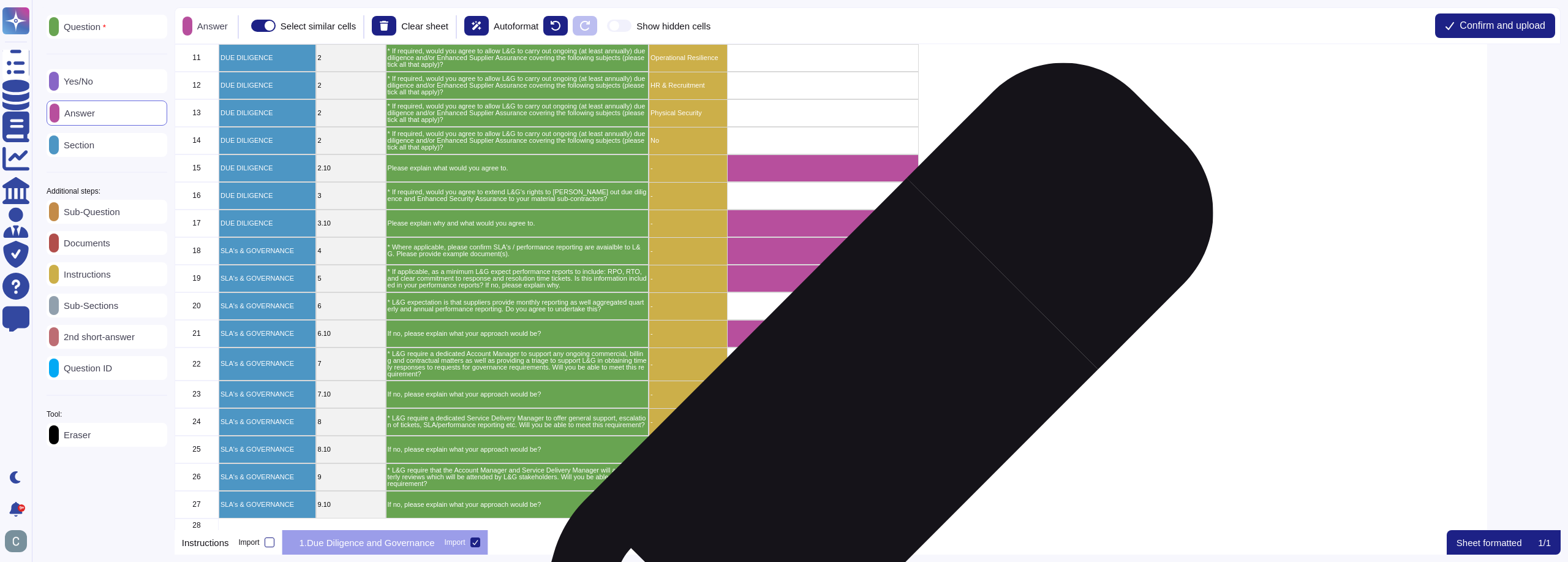
click at [853, 424] on div "grid" at bounding box center [823, 422] width 192 height 27
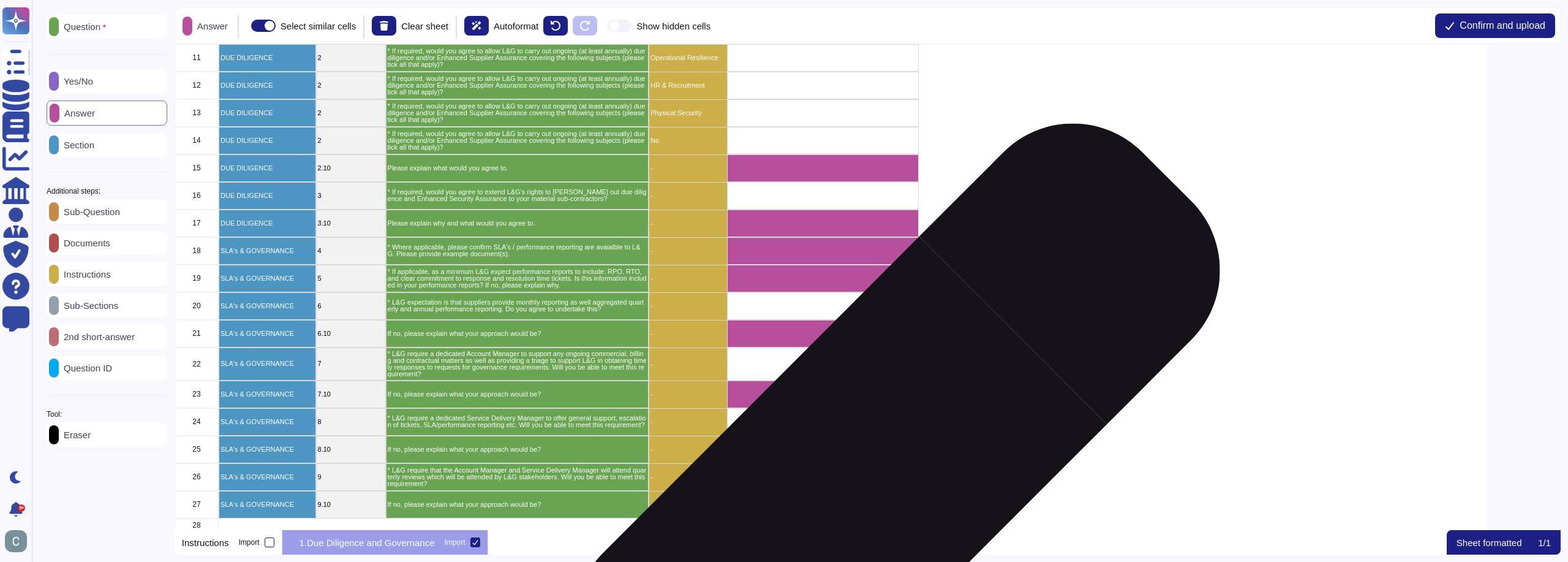
click at [867, 478] on div "grid" at bounding box center [823, 476] width 192 height 27
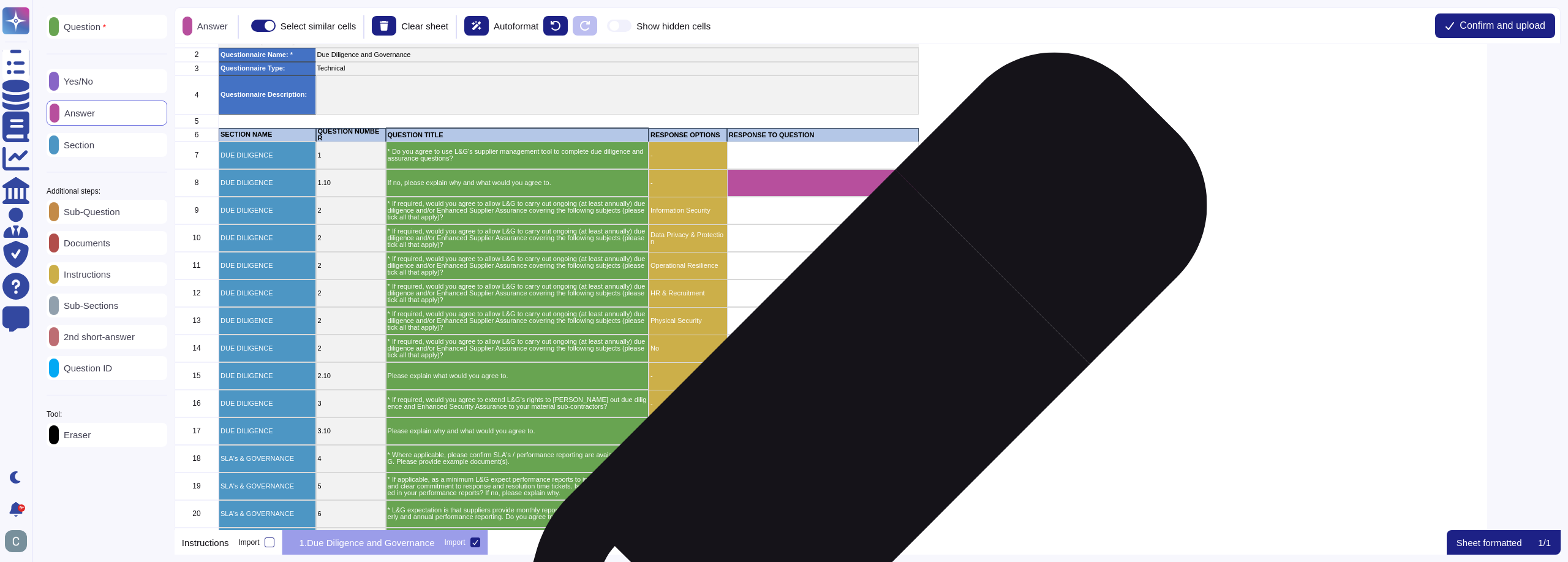
scroll to position [0, 0]
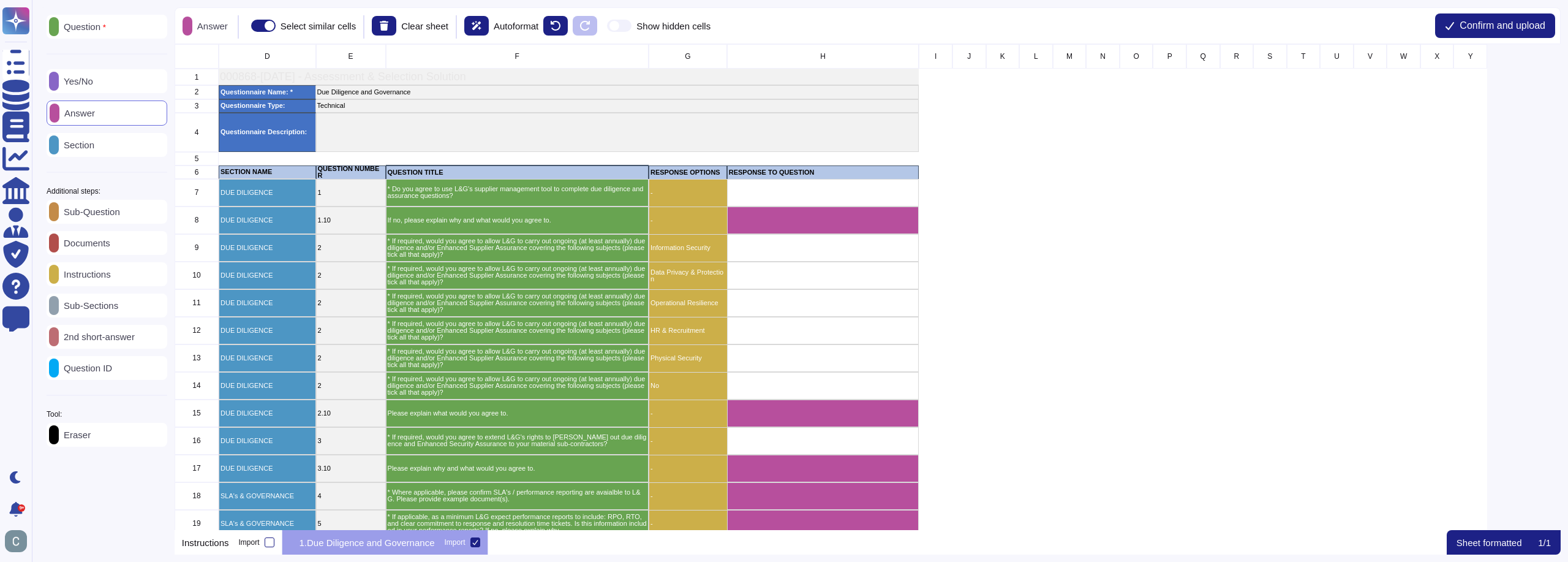
click at [93, 77] on p "Yes/No" at bounding box center [76, 81] width 34 height 9
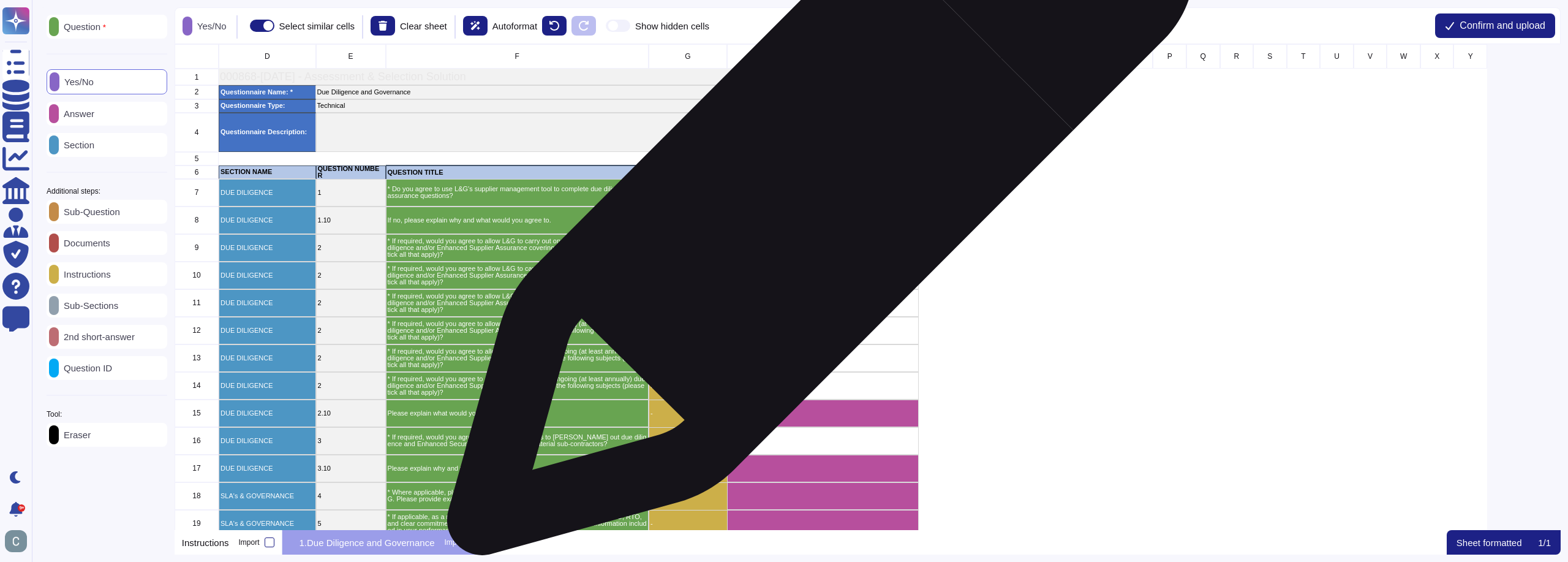
click at [816, 186] on div "grid" at bounding box center [823, 192] width 192 height 27
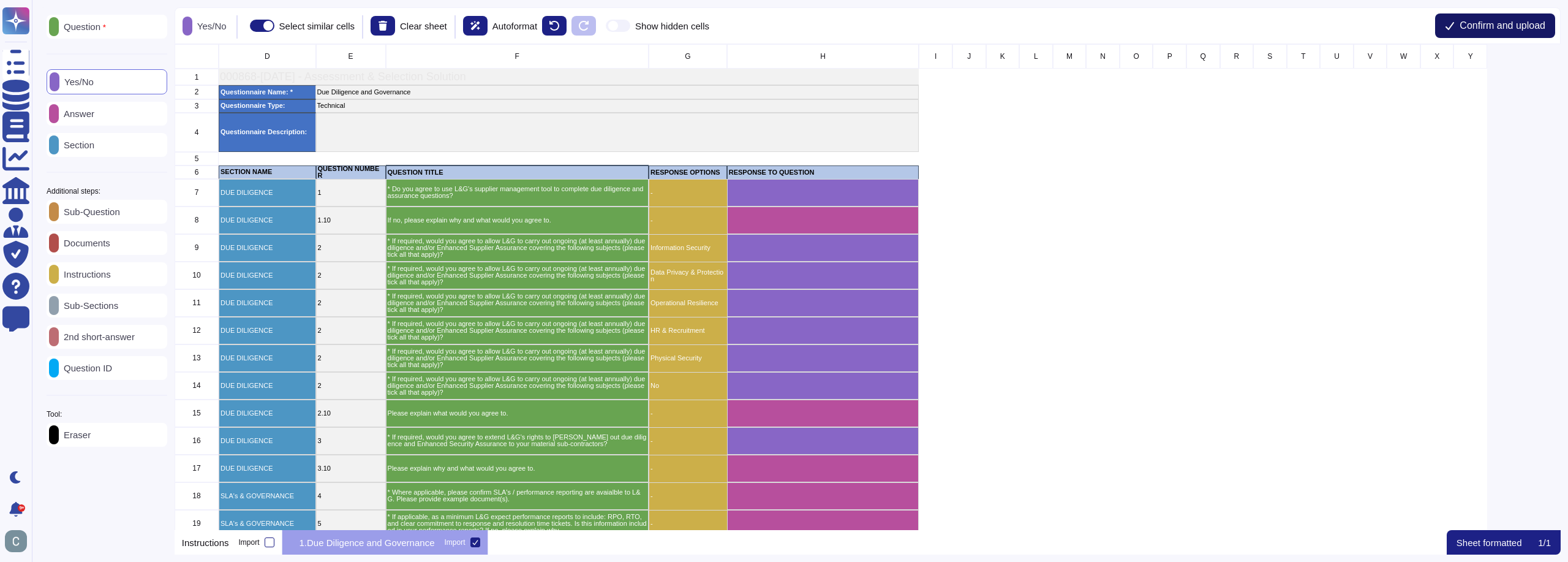
click at [1480, 28] on span "Confirm and upload" at bounding box center [1502, 26] width 86 height 10
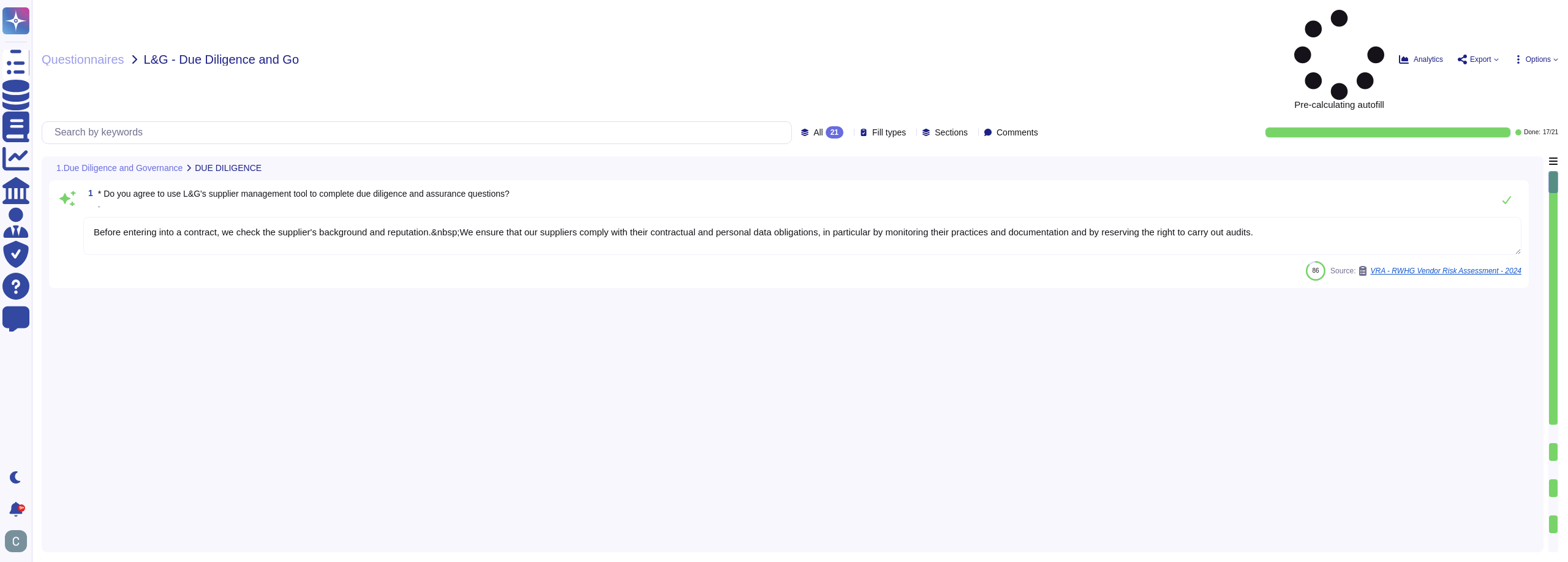
type textarea "Before entering into a contract, we check the supplier's background and reputat…"
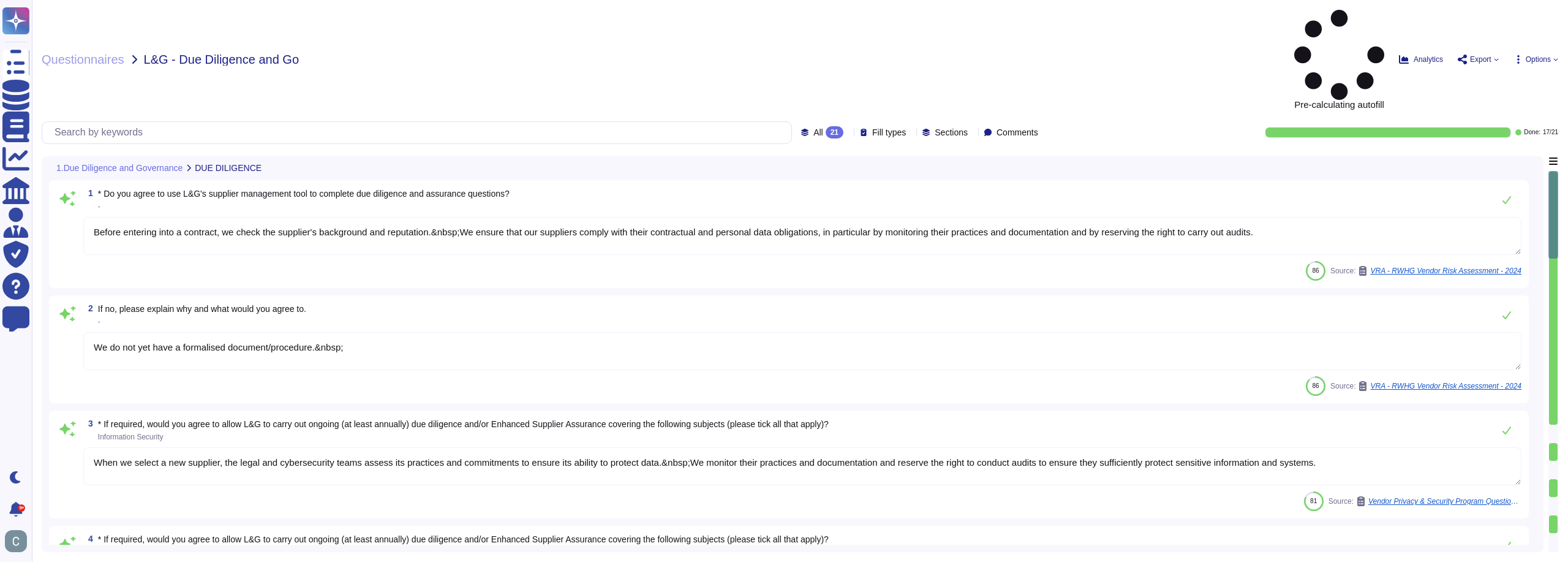
type textarea "We do not yet have a formalised document/procedure.&nbsp;"
type textarea "When we select a new supplier, the legal and cybersecurity teams assess its pra…"
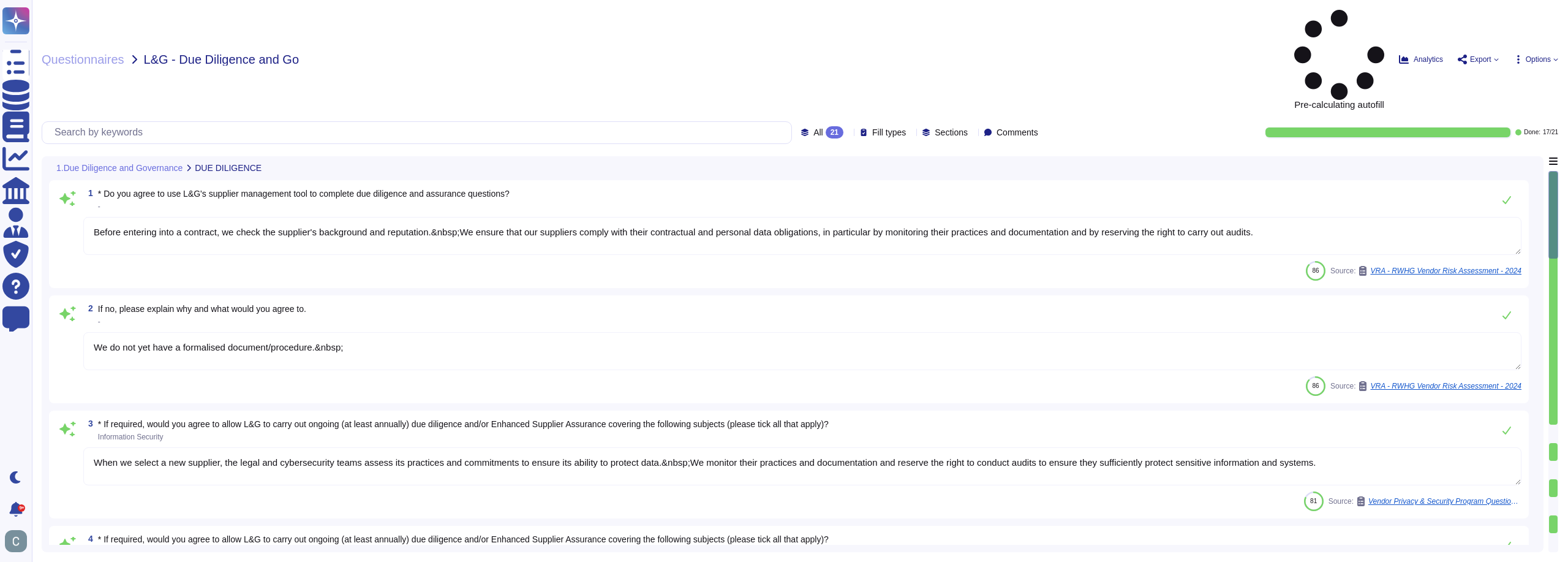
type textarea "When we select a new supplier, the legal and cybersecurity teams assess its pra…"
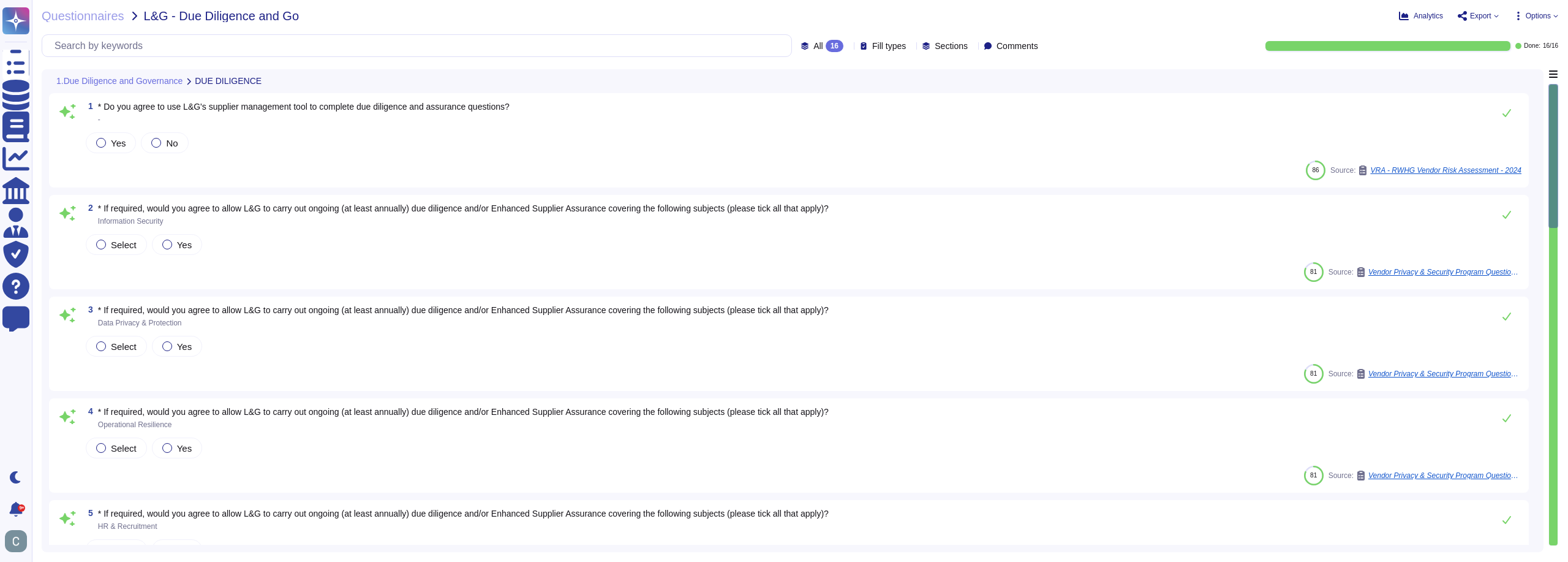
type textarea "We agree to maintain an annual availability rate of 99.90%, excluding scheduled…"
click at [825, 47] on div "16" at bounding box center [834, 45] width 18 height 12
click at [711, 76] on div "1.Due Diligence and Governance DUE DILIGENCE" at bounding box center [707, 80] width 1316 height 24
click at [105, 147] on label "Yes" at bounding box center [111, 142] width 29 height 10
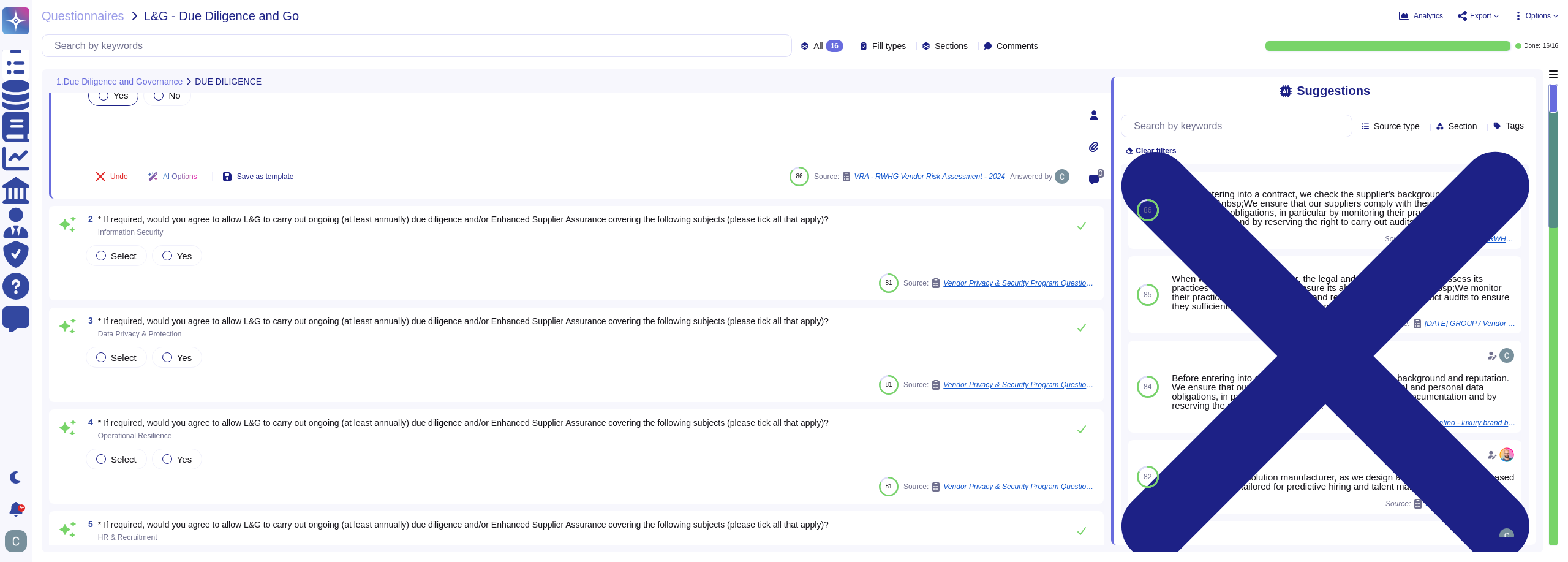
type textarea "We agree to maintain an annual availability rate of 99.90%, excluding scheduled…"
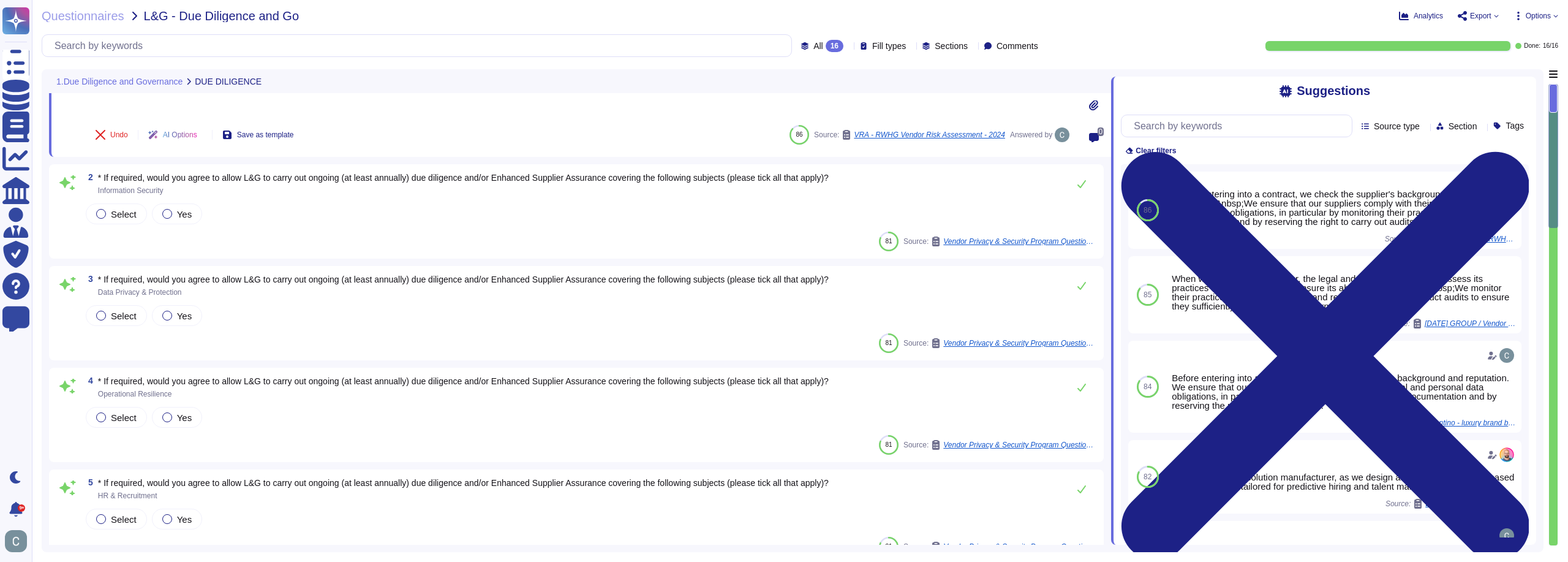
scroll to position [123, 0]
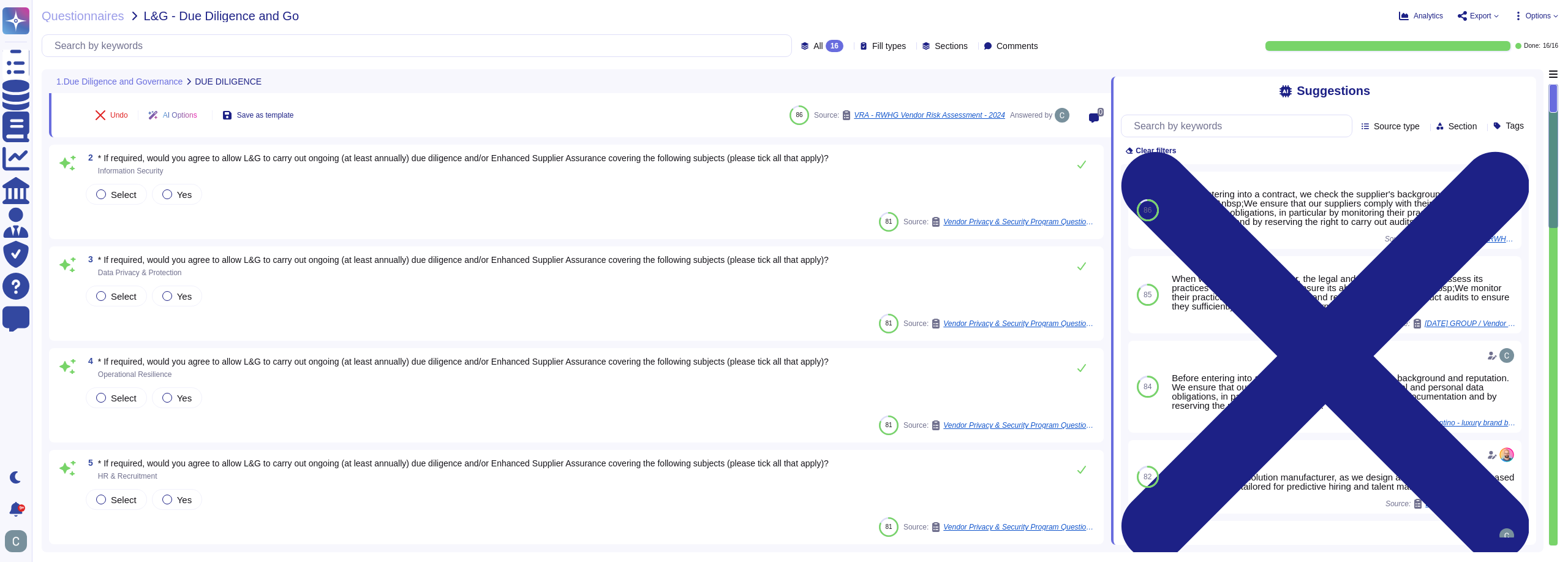
click at [284, 155] on span "* If required, would you agree to allow L&G to carry out ongoing (at least annu…" at bounding box center [464, 158] width 731 height 10
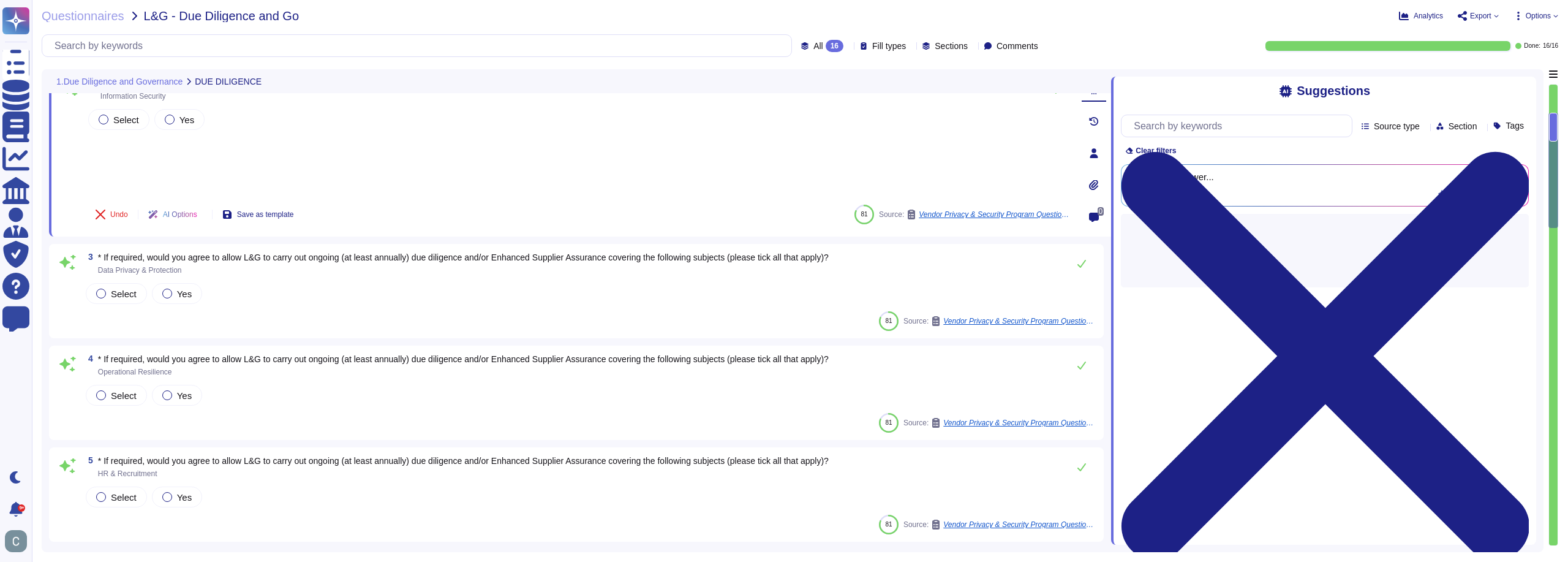
click at [284, 155] on div "Select Yes" at bounding box center [578, 151] width 986 height 88
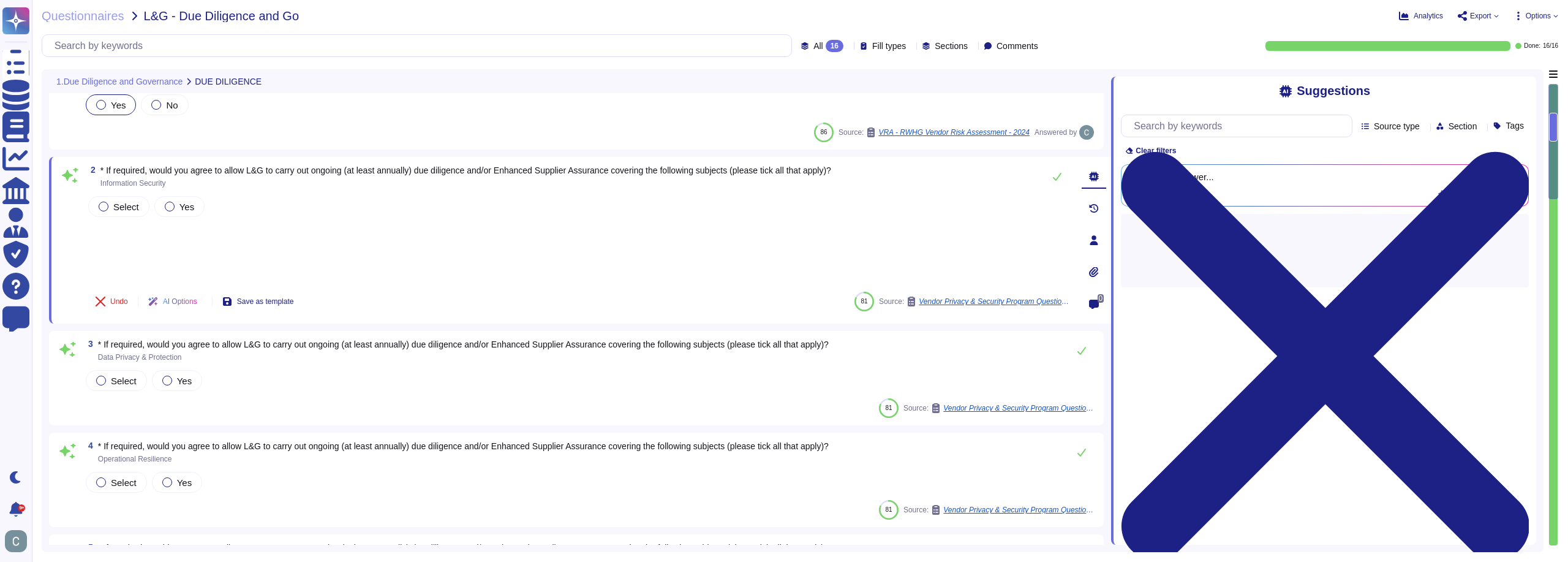
scroll to position [0, 0]
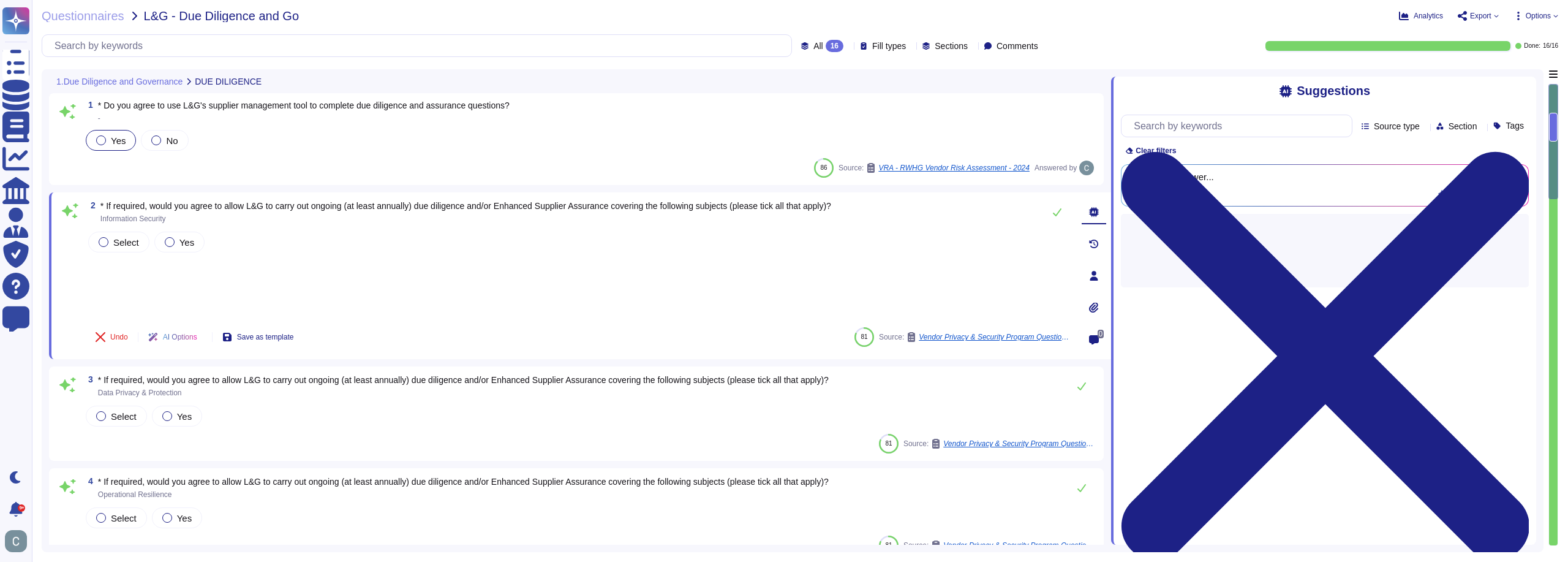
click at [249, 202] on span "* If required, would you agree to allow L&G to carry out ongoing (at least annu…" at bounding box center [465, 206] width 731 height 10
click at [241, 183] on div at bounding box center [241, 183] width 0 height 0
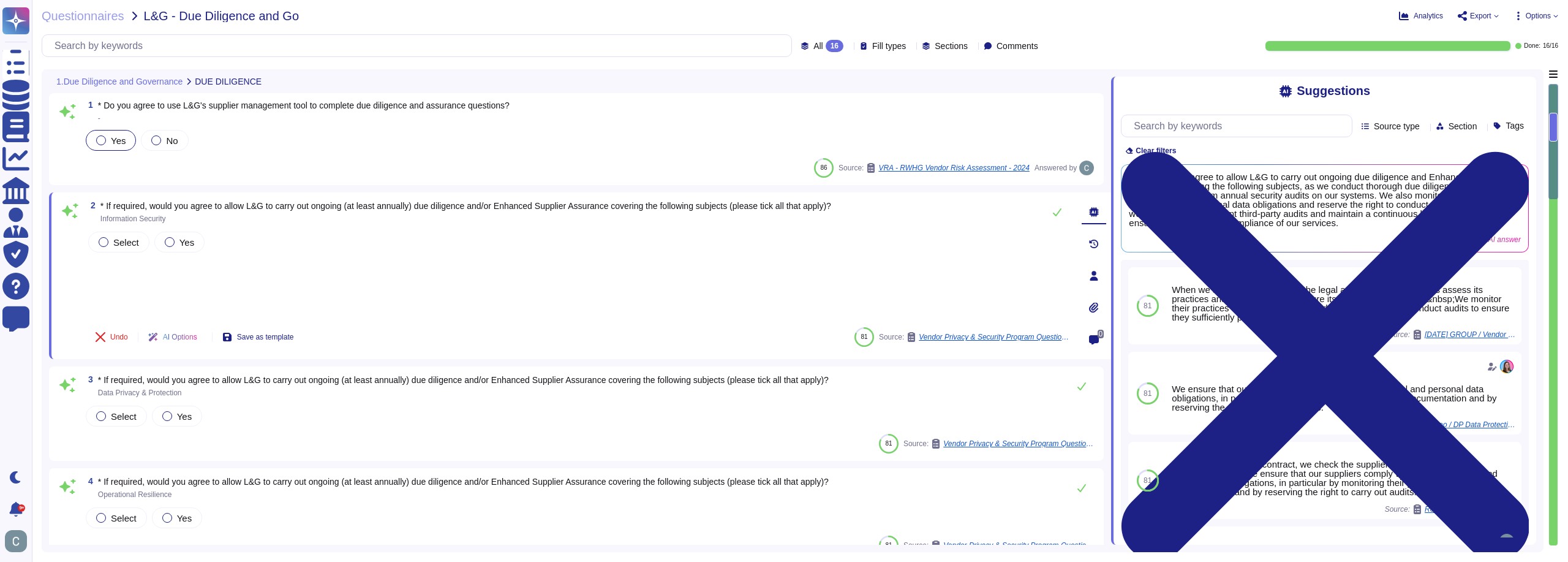
click at [195, 289] on div "Select Yes" at bounding box center [578, 273] width 986 height 88
click at [170, 245] on div at bounding box center [169, 241] width 10 height 10
